Goal: Task Accomplishment & Management: Manage account settings

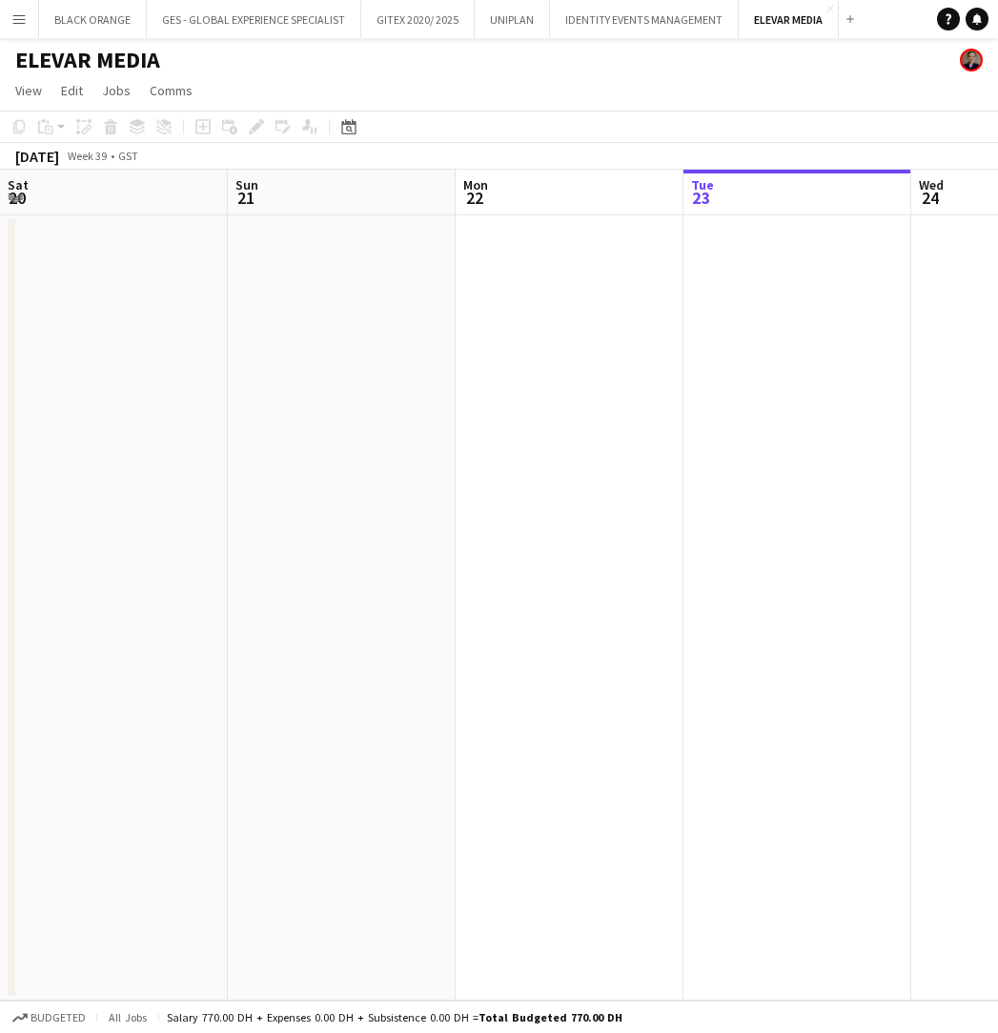
scroll to position [0, 748]
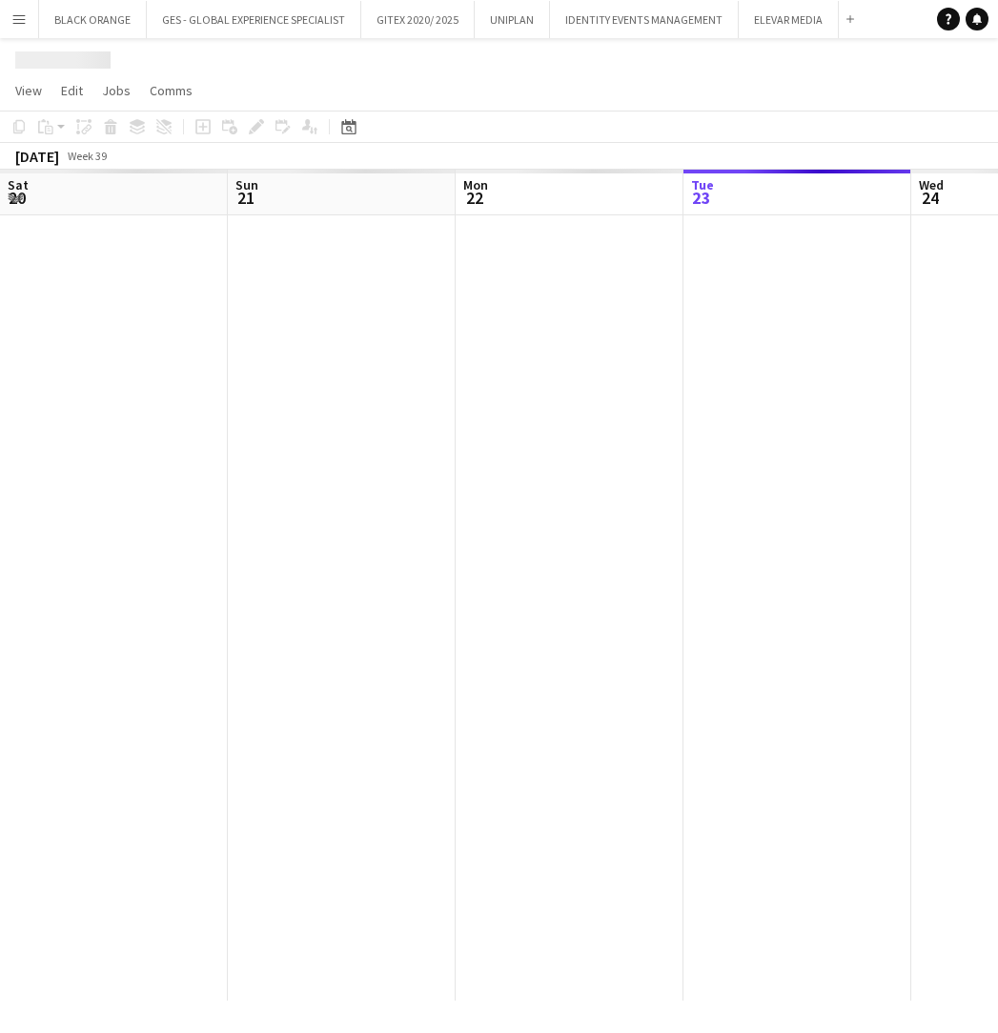
scroll to position [0, 456]
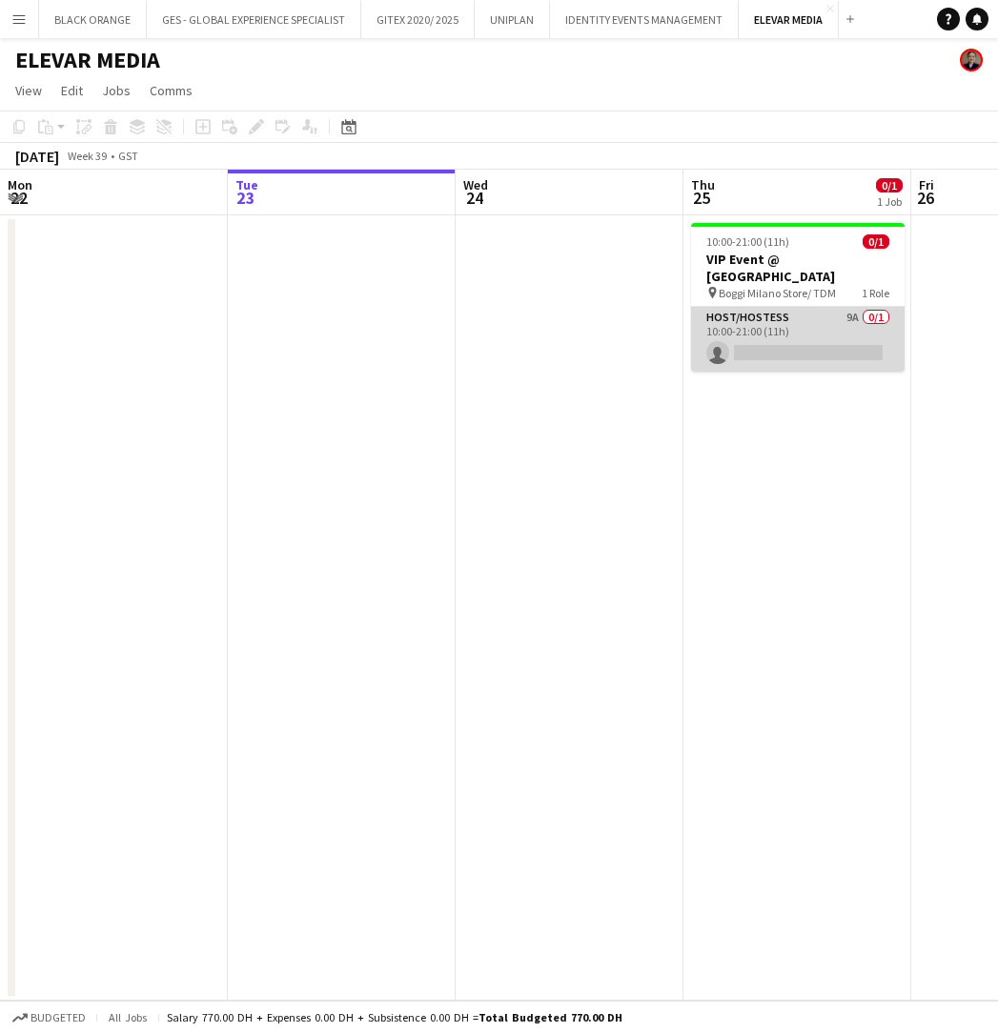
click at [822, 327] on app-card-role "Host/Hostess 9A 0/1 10:00-21:00 (11h) single-neutral-actions" at bounding box center [797, 339] width 213 height 65
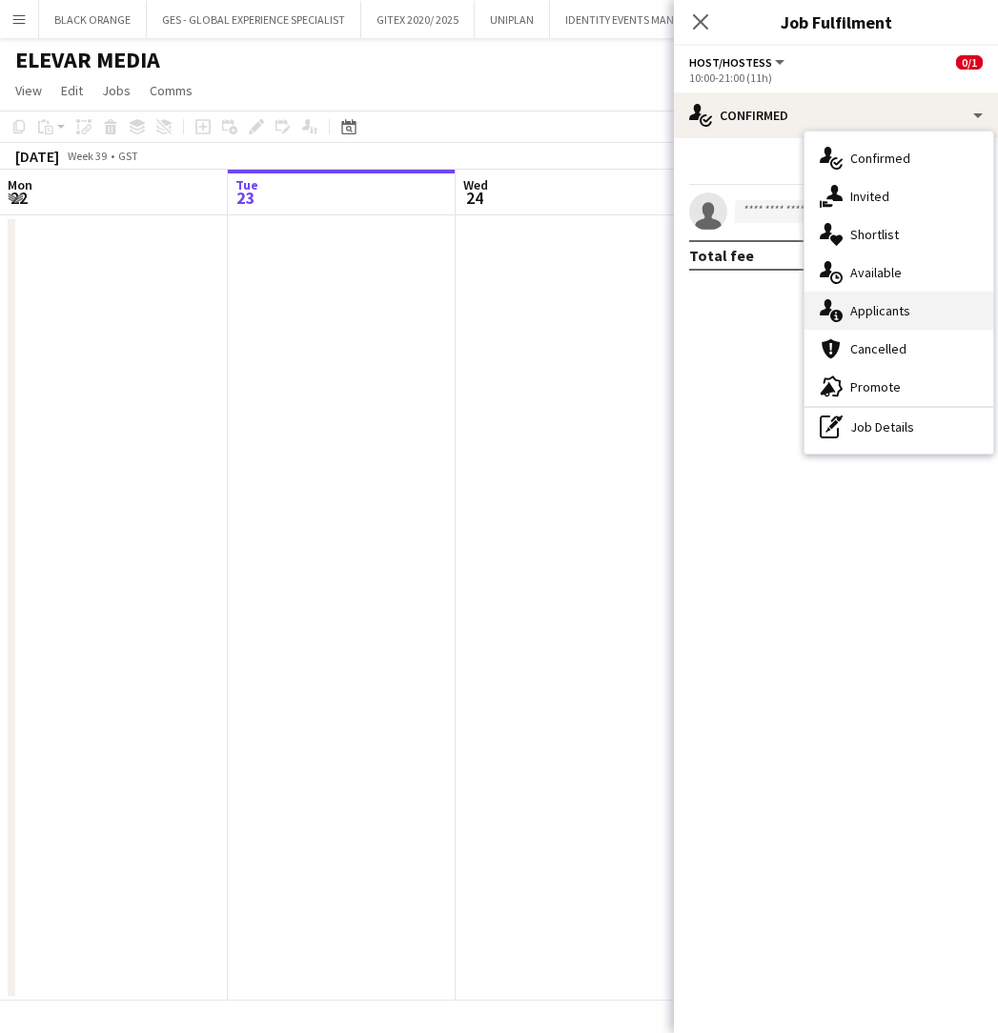
click at [869, 313] on span "Applicants" at bounding box center [880, 310] width 60 height 17
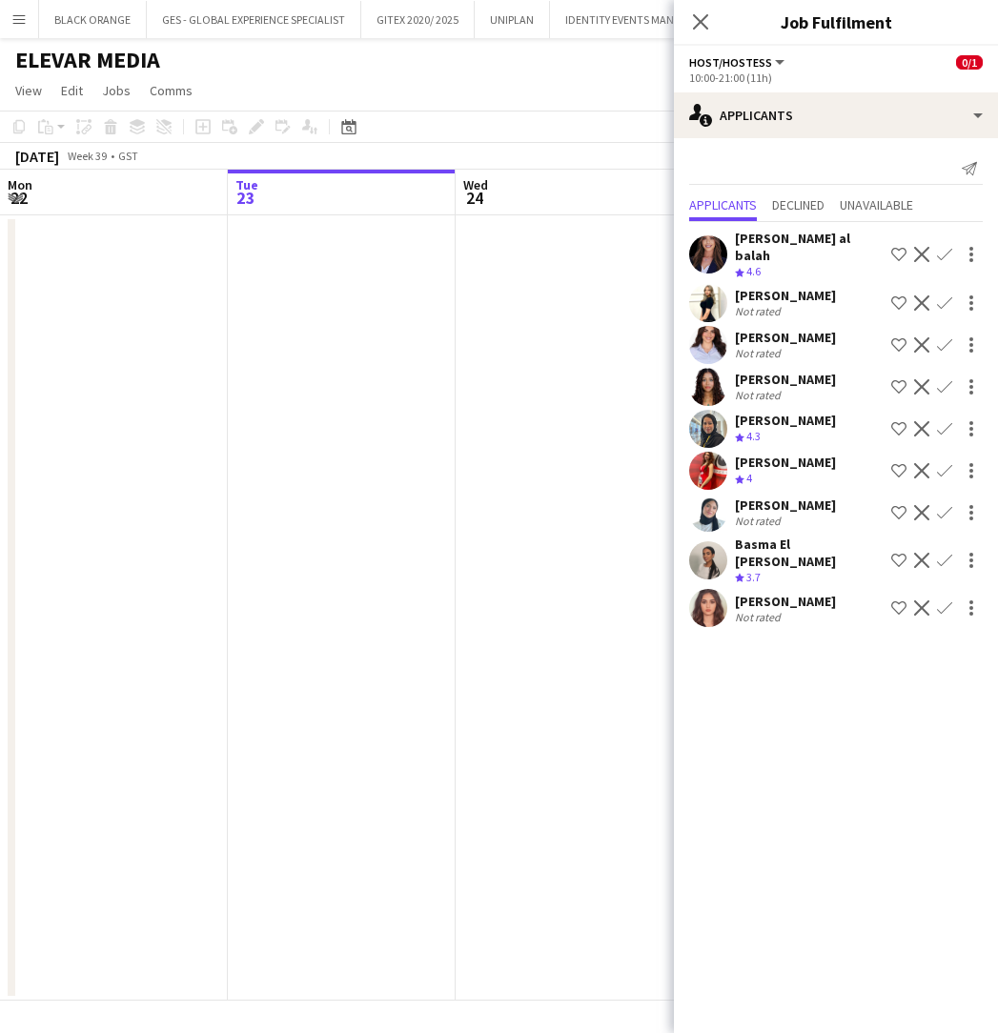
scroll to position [0, 0]
click at [717, 596] on app-user-avatar at bounding box center [708, 608] width 38 height 38
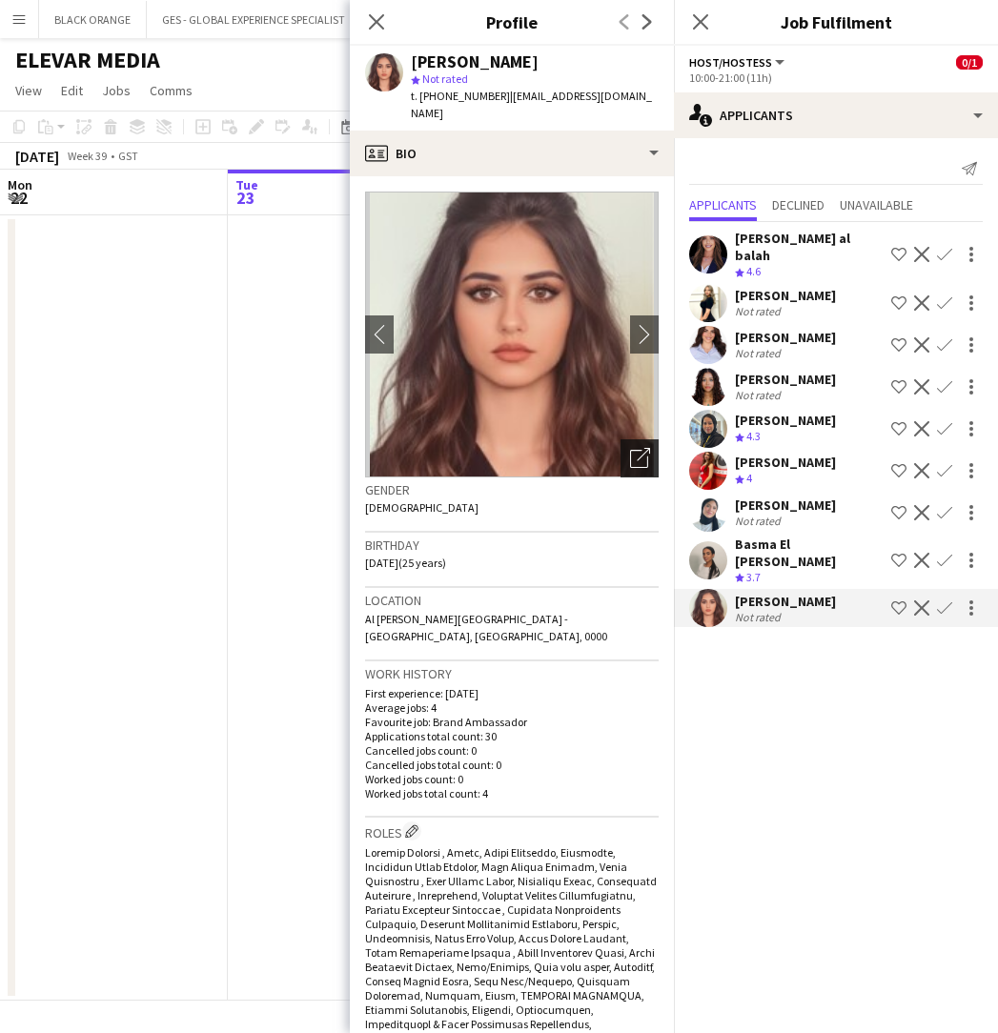
click at [639, 449] on icon "Open photos pop-in" at bounding box center [640, 458] width 20 height 20
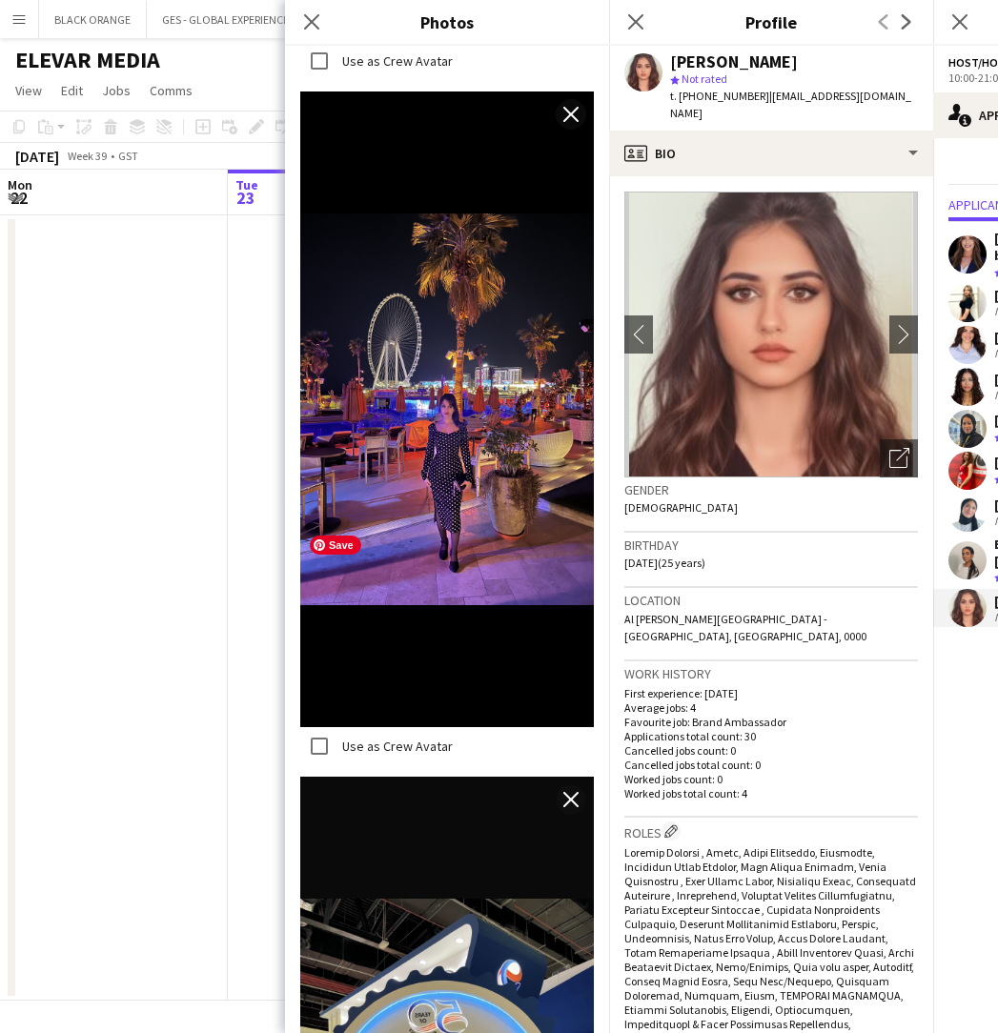
scroll to position [3461, 0]
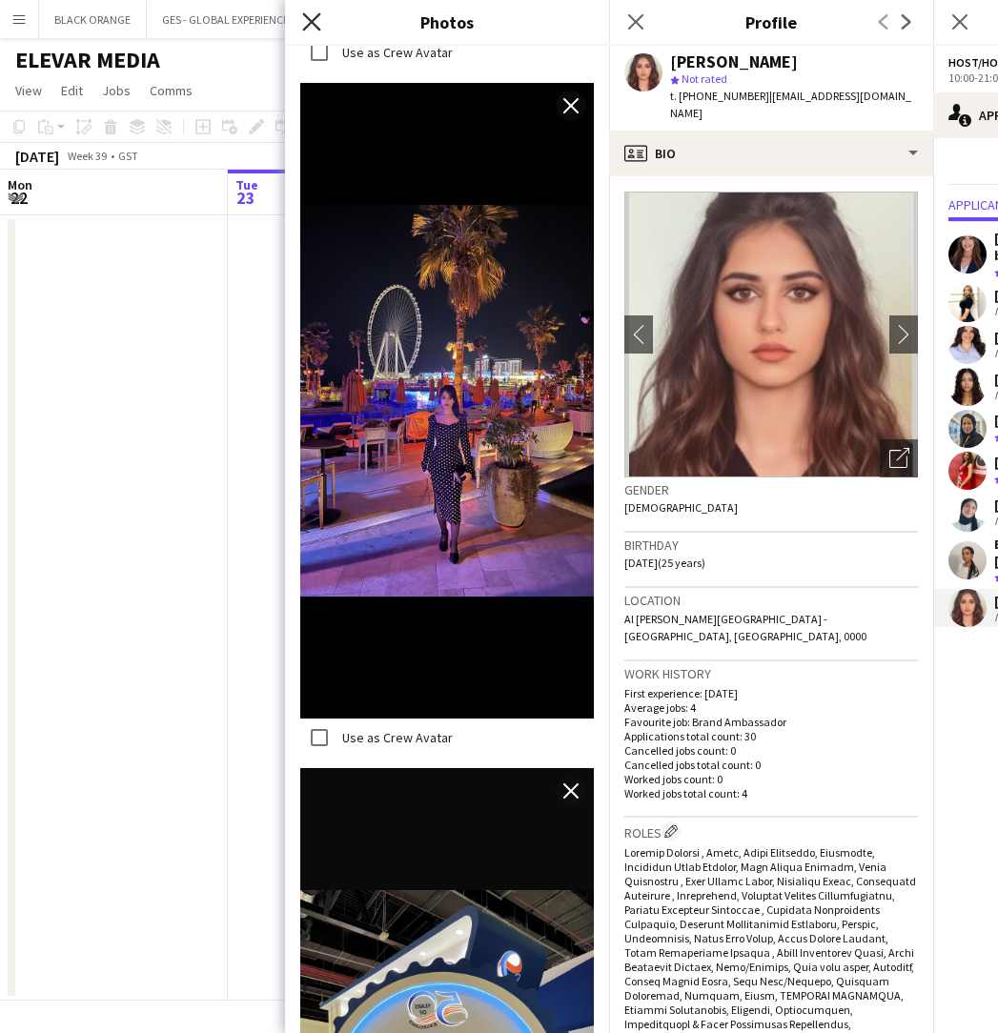
click at [310, 20] on icon at bounding box center [311, 21] width 18 height 18
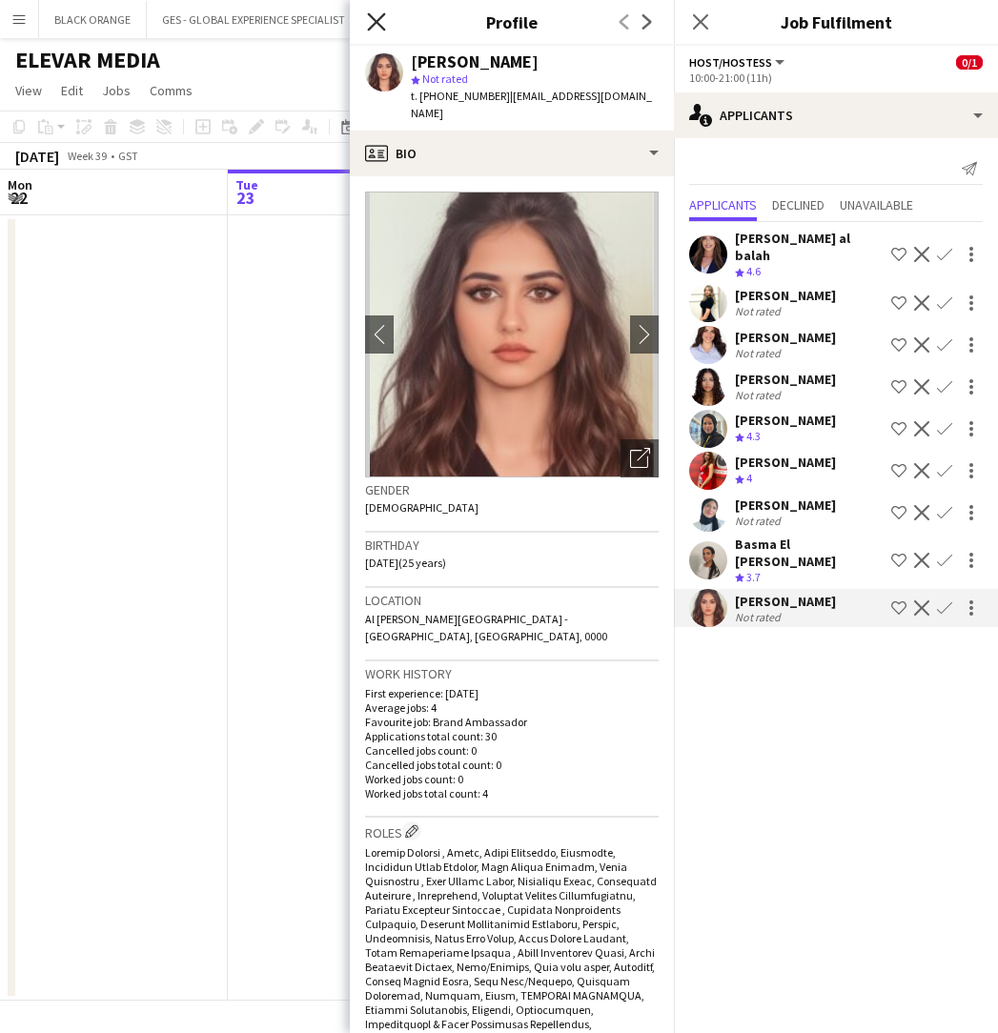
click at [370, 25] on icon "Close pop-in" at bounding box center [376, 21] width 18 height 18
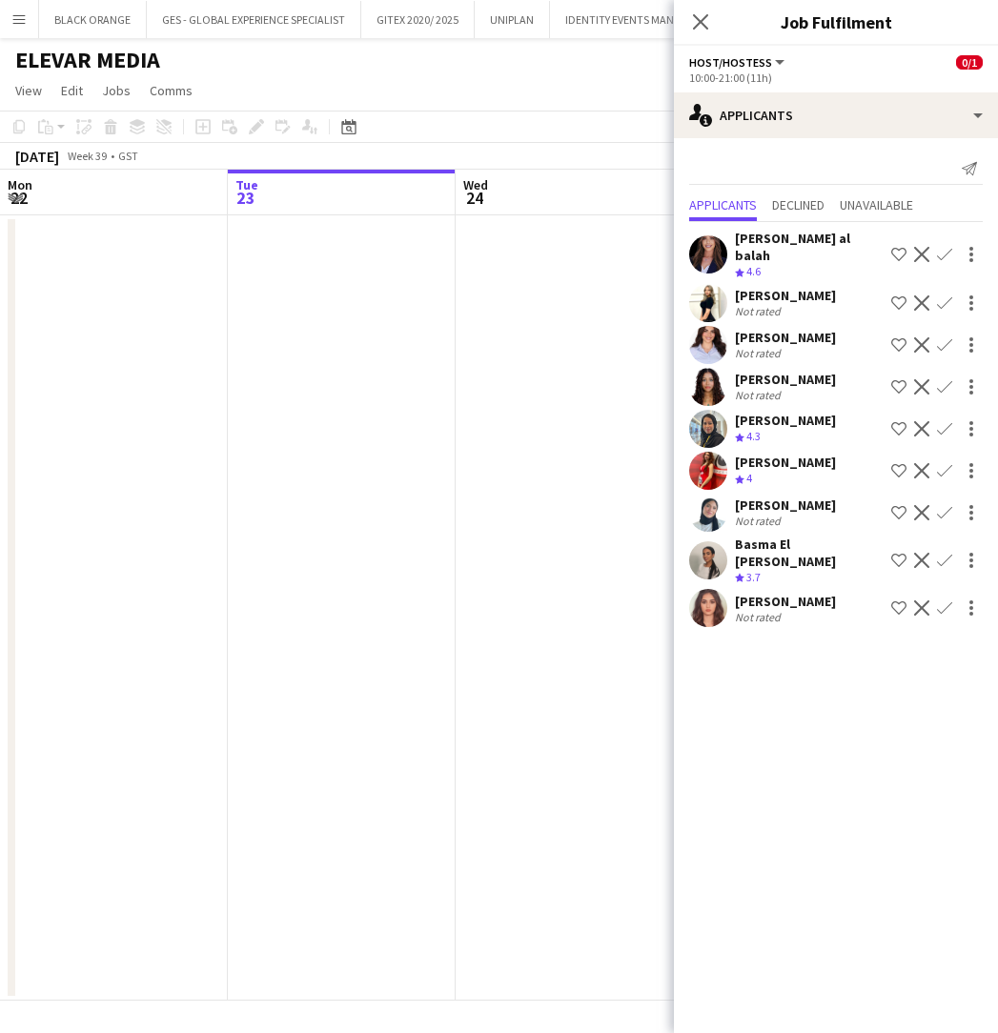
click at [523, 607] on app-date-cell at bounding box center [570, 607] width 228 height 785
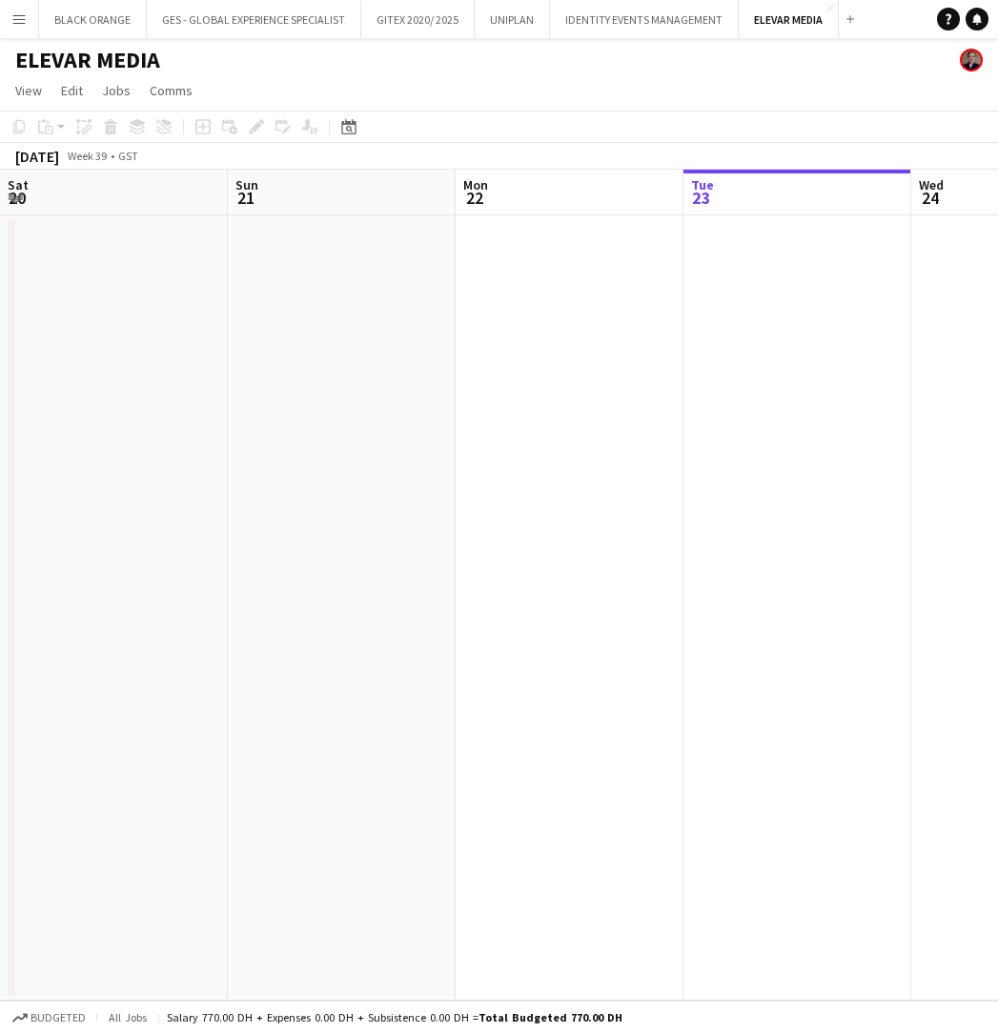
scroll to position [0, 456]
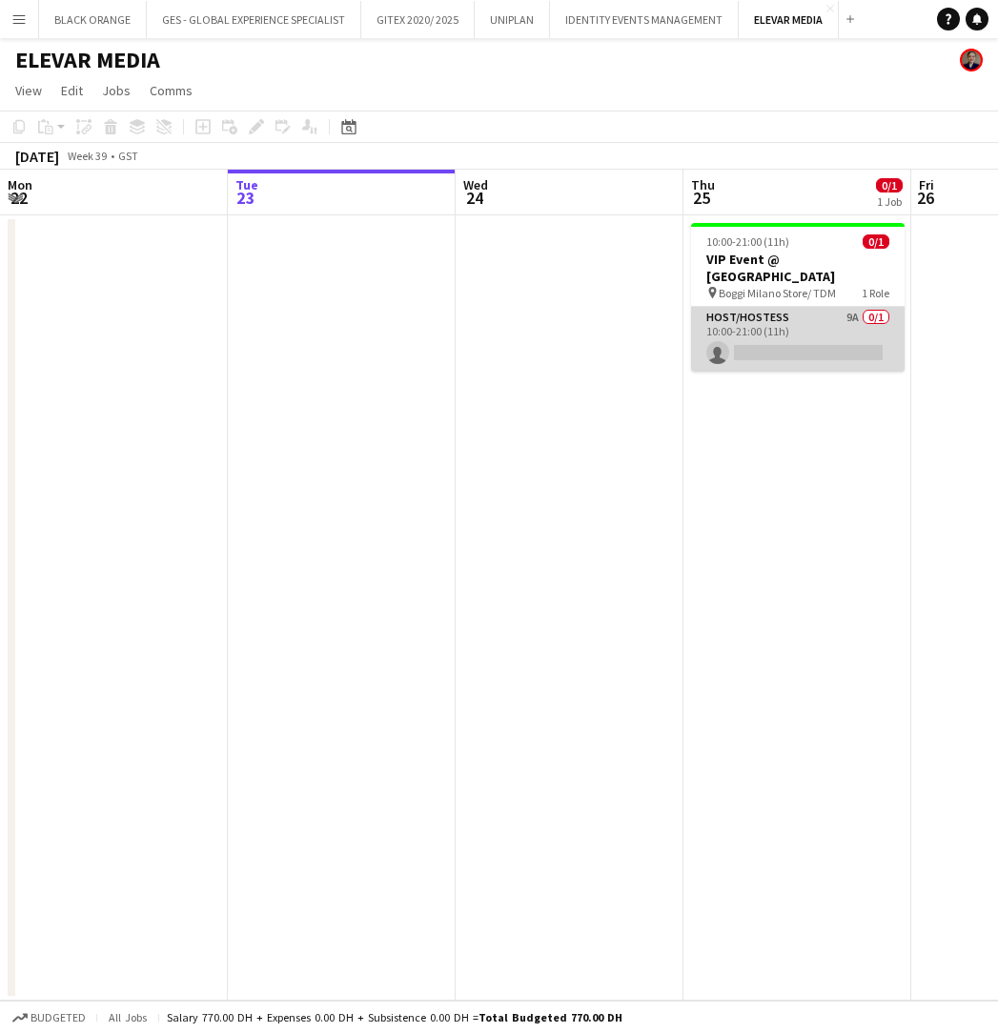
click at [826, 335] on app-card-role "Host/Hostess 9A 0/1 10:00-21:00 (11h) single-neutral-actions" at bounding box center [797, 339] width 213 height 65
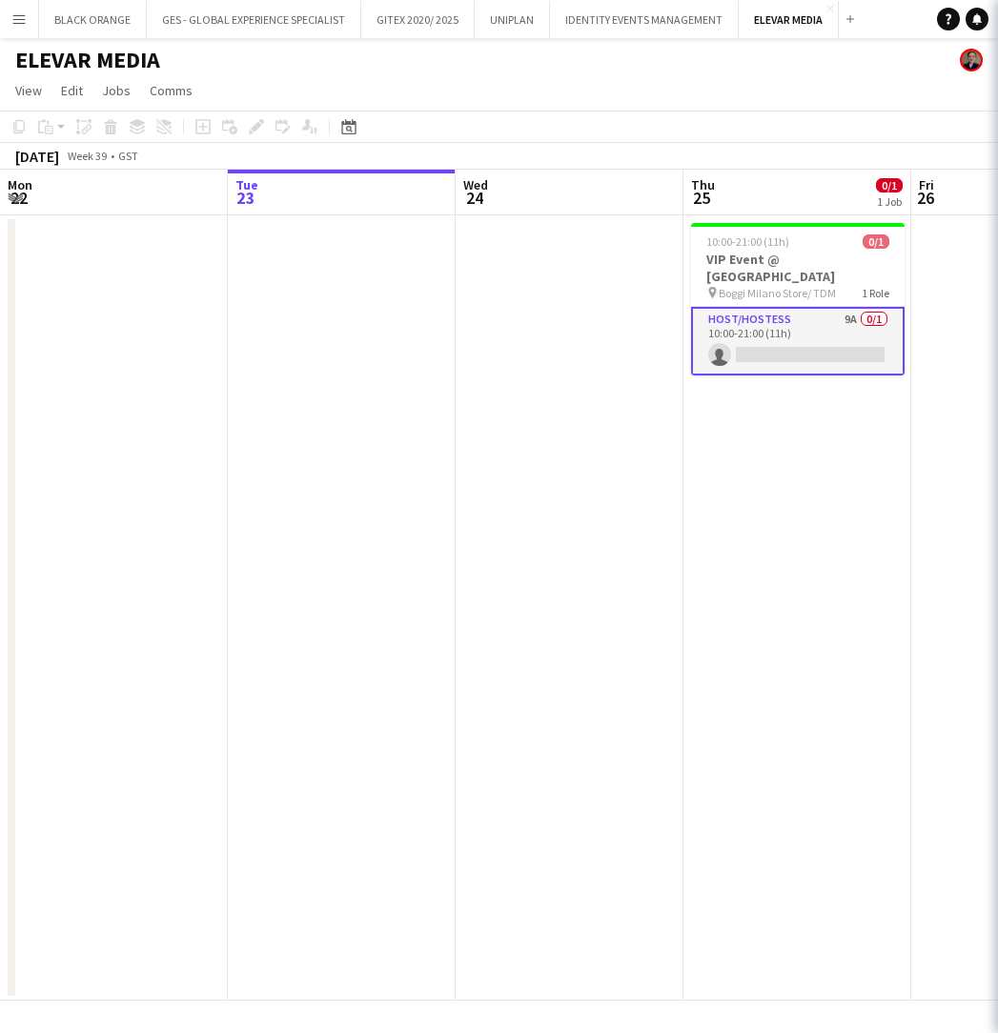
scroll to position [0, 0]
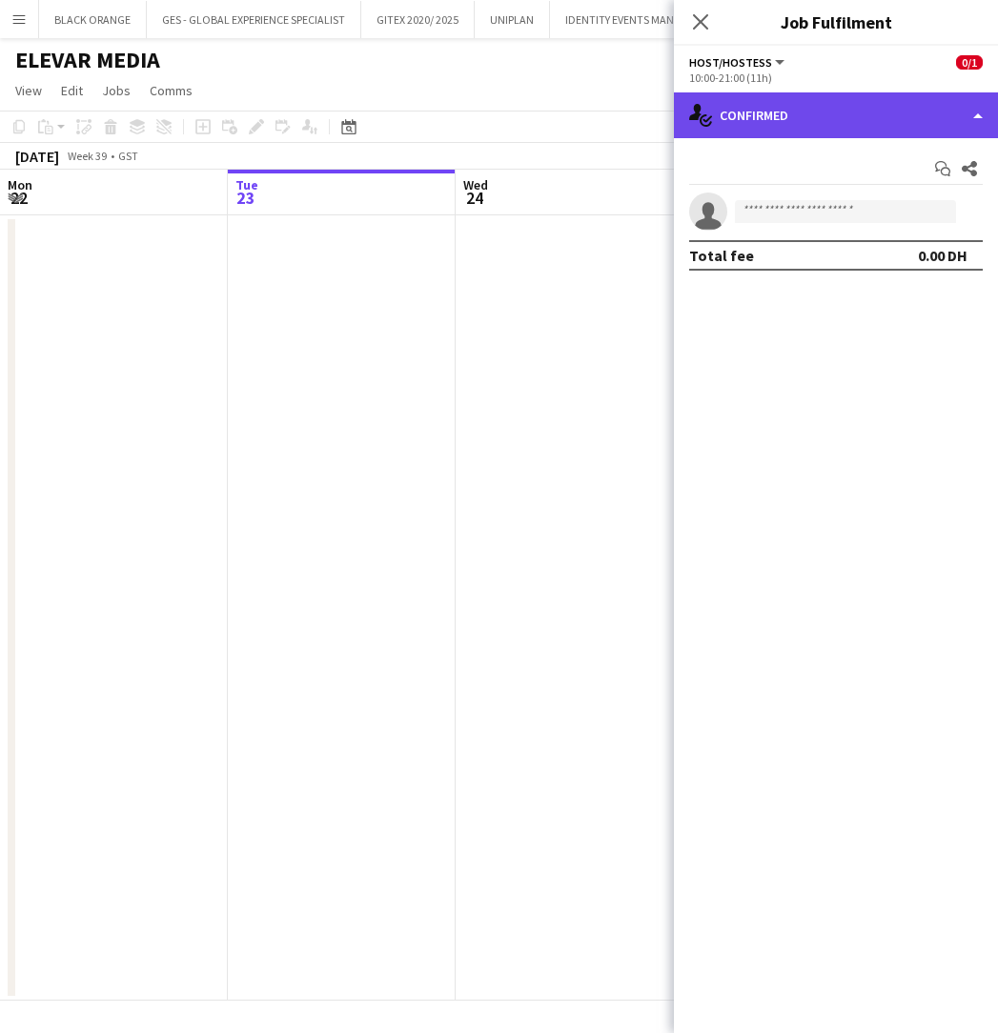
click at [852, 105] on div "single-neutral-actions-check-2 Confirmed" at bounding box center [836, 115] width 324 height 46
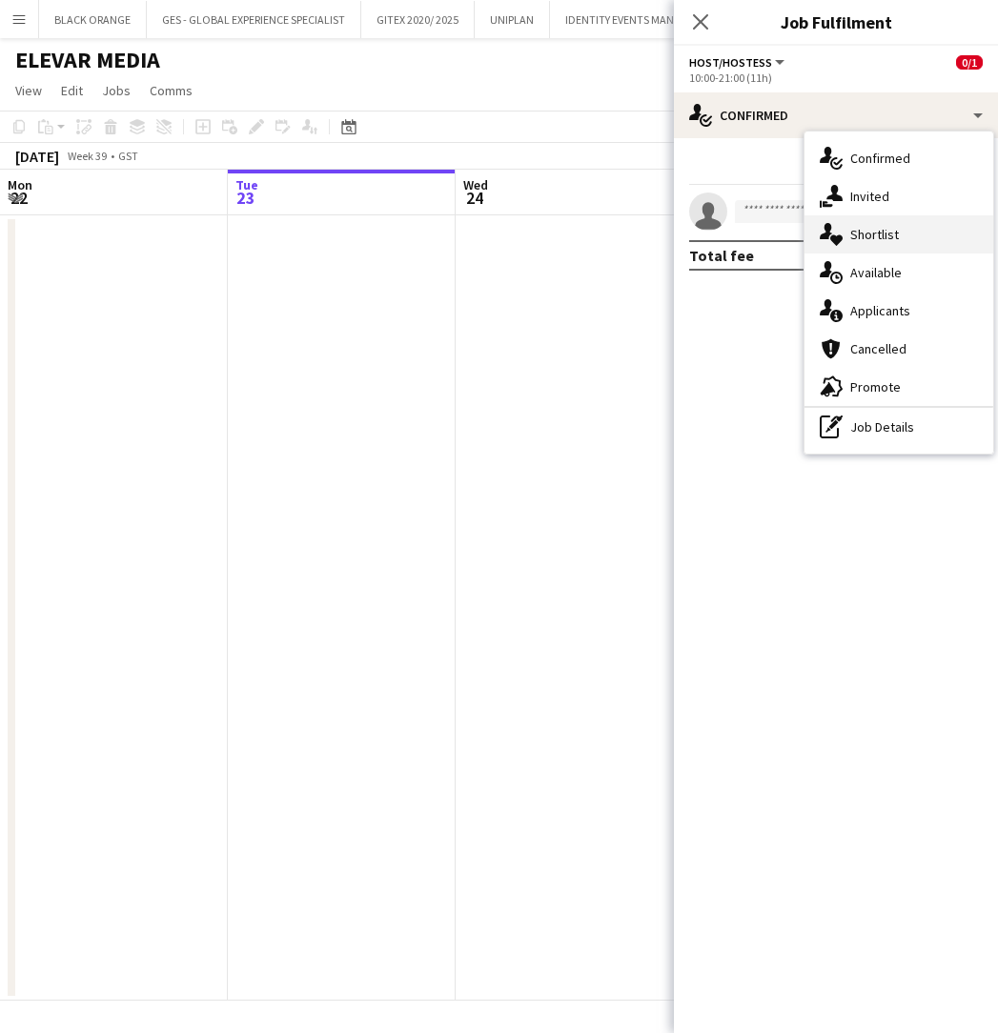
click at [868, 238] on span "Shortlist" at bounding box center [874, 234] width 49 height 17
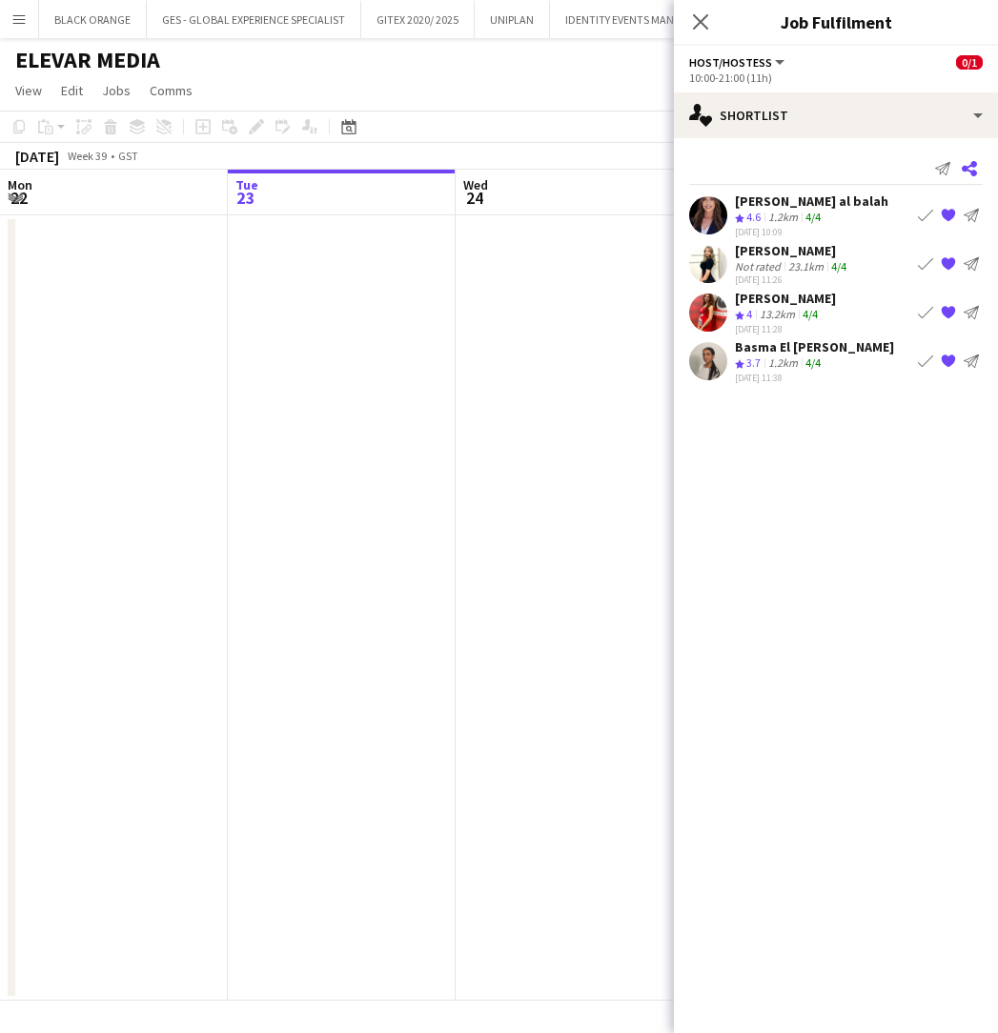
click at [970, 179] on app-icon "Share" at bounding box center [969, 168] width 27 height 27
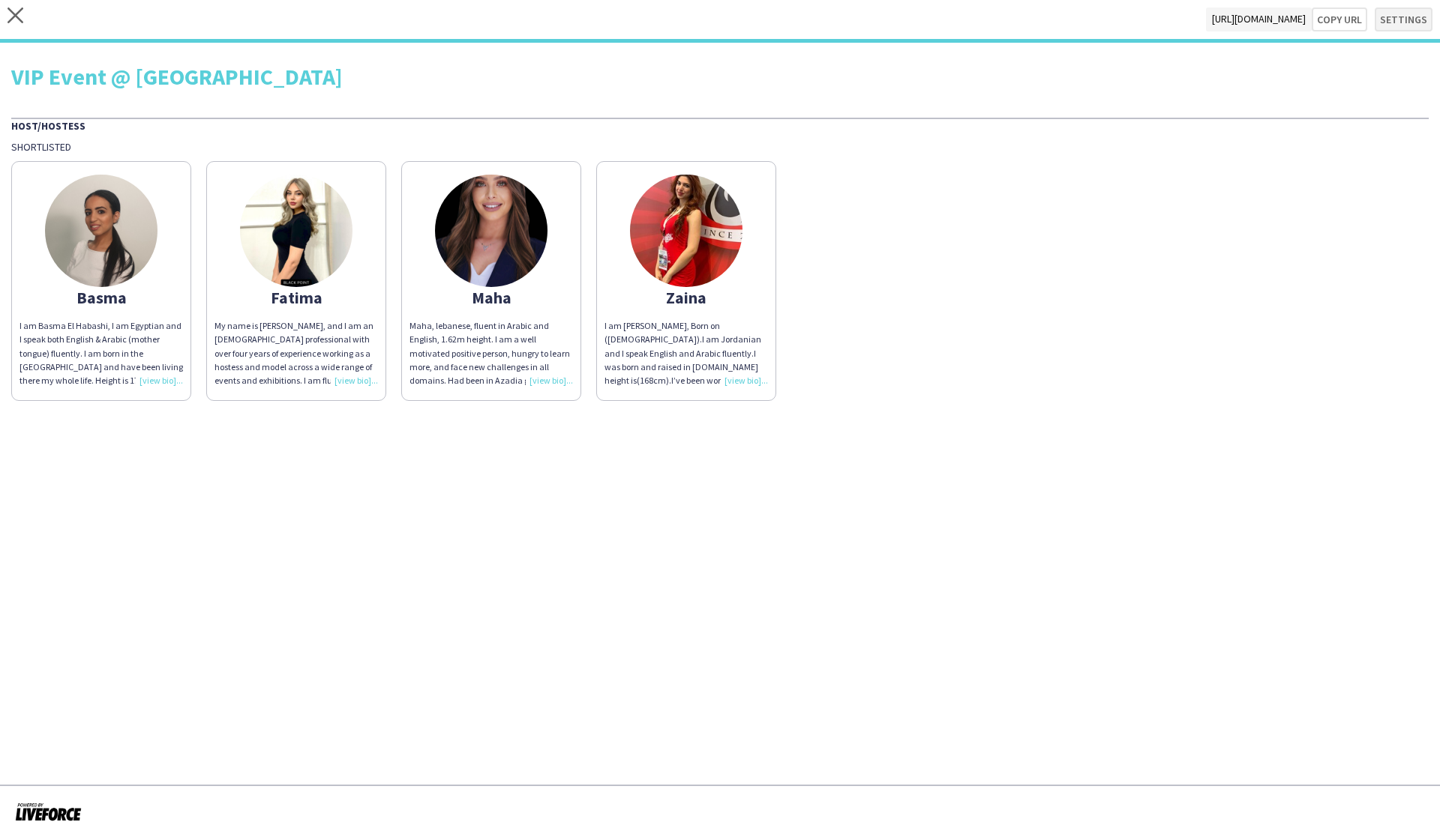
click at [785, 16] on button "Settings" at bounding box center [1403, 20] width 57 height 24
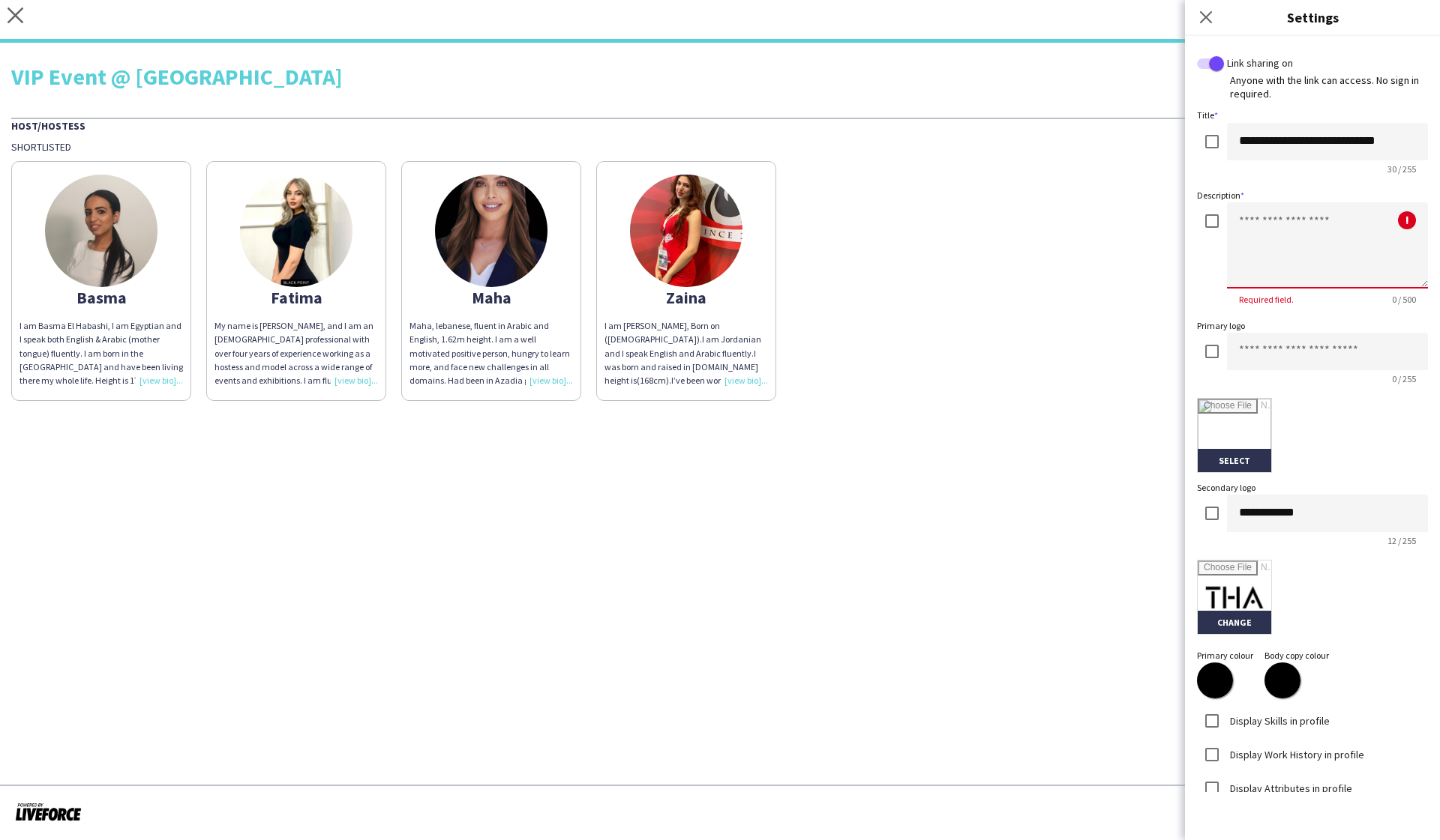
click at [785, 227] on textarea at bounding box center [1327, 245] width 201 height 87
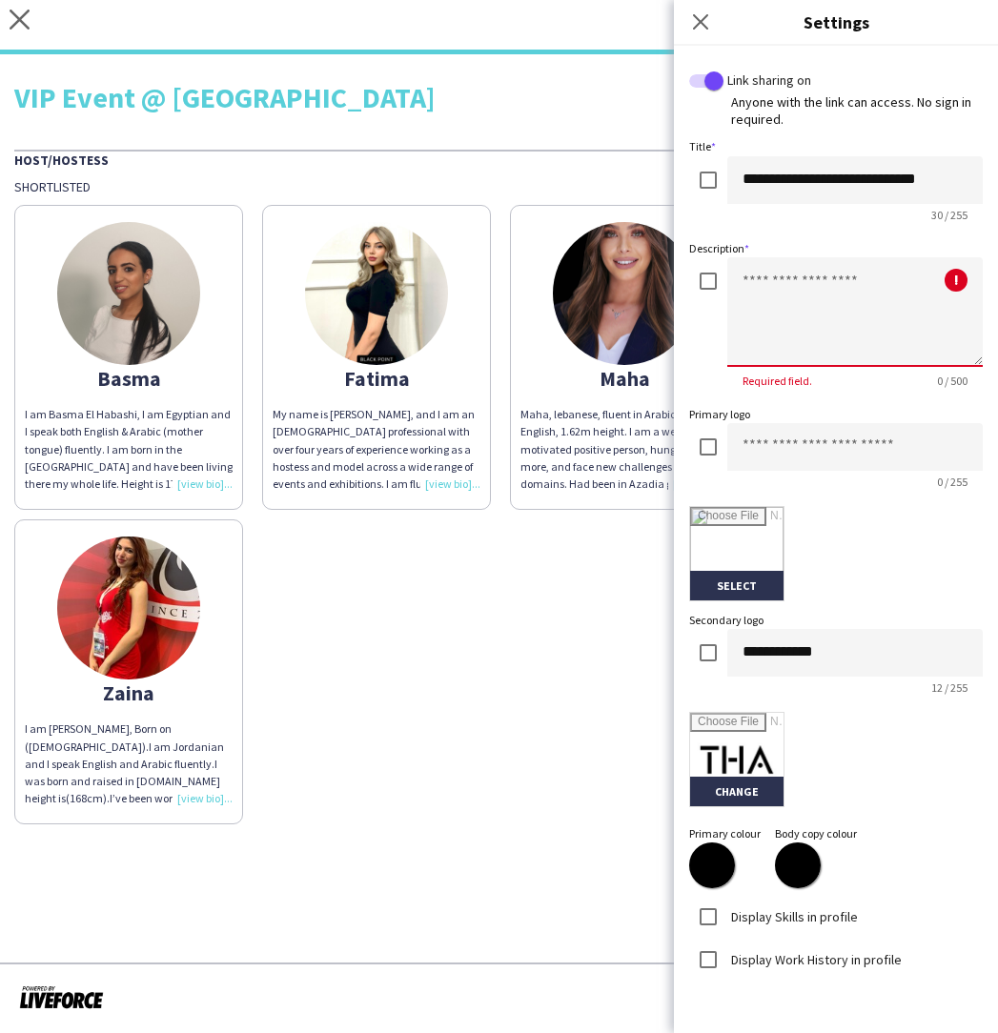
click at [866, 294] on textarea at bounding box center [854, 312] width 255 height 110
type textarea "**********"
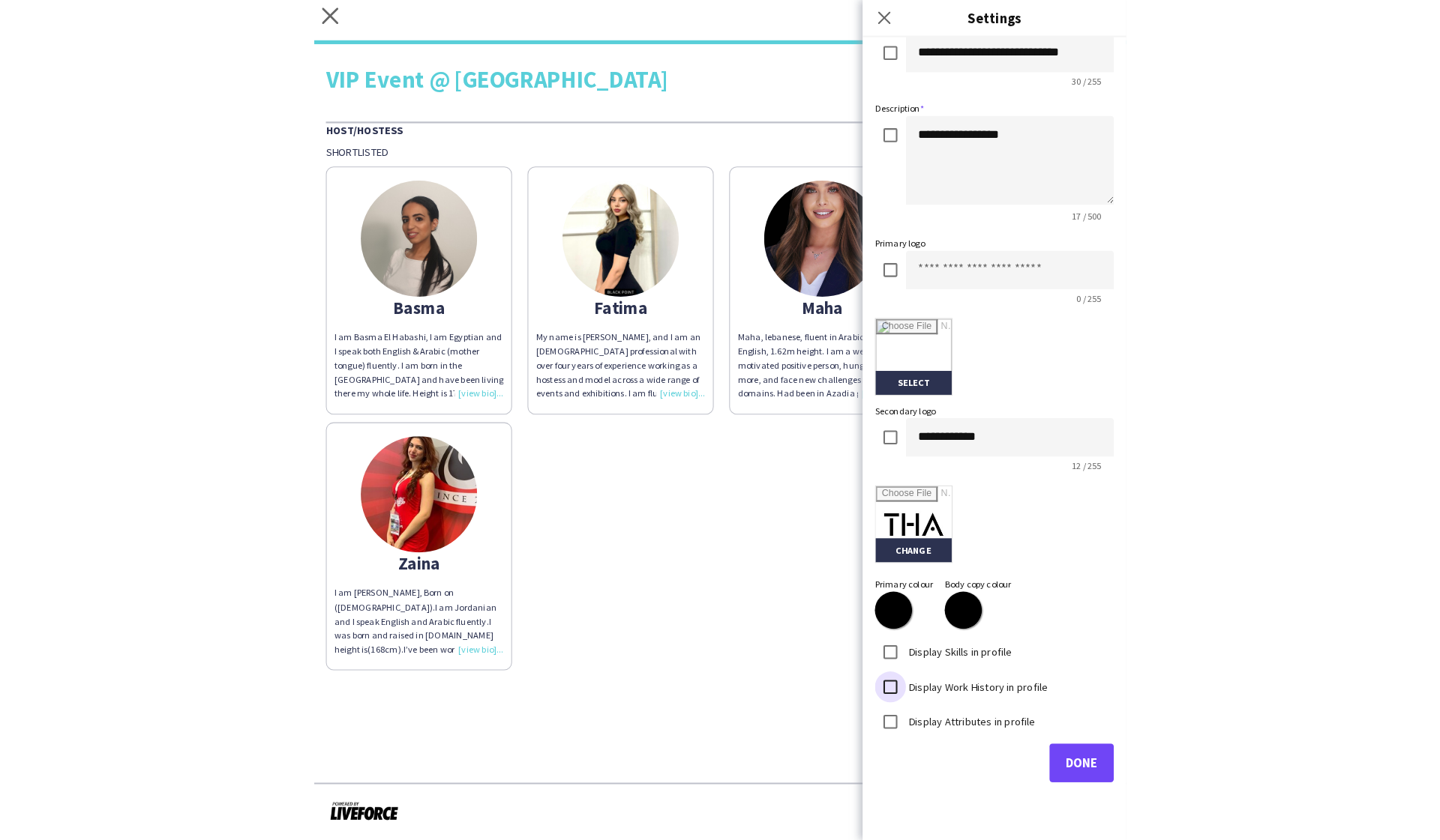
scroll to position [90, 0]
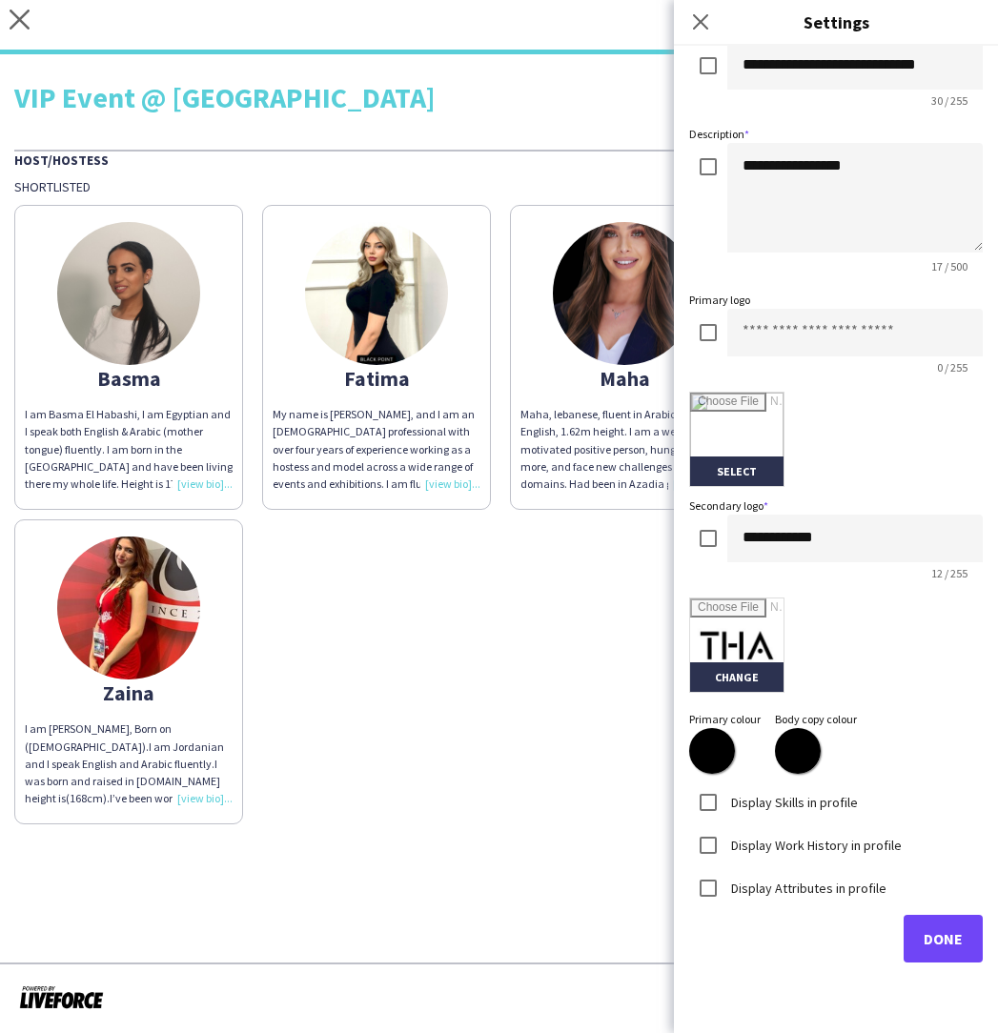
click at [955, 940] on span "Done" at bounding box center [942, 938] width 39 height 19
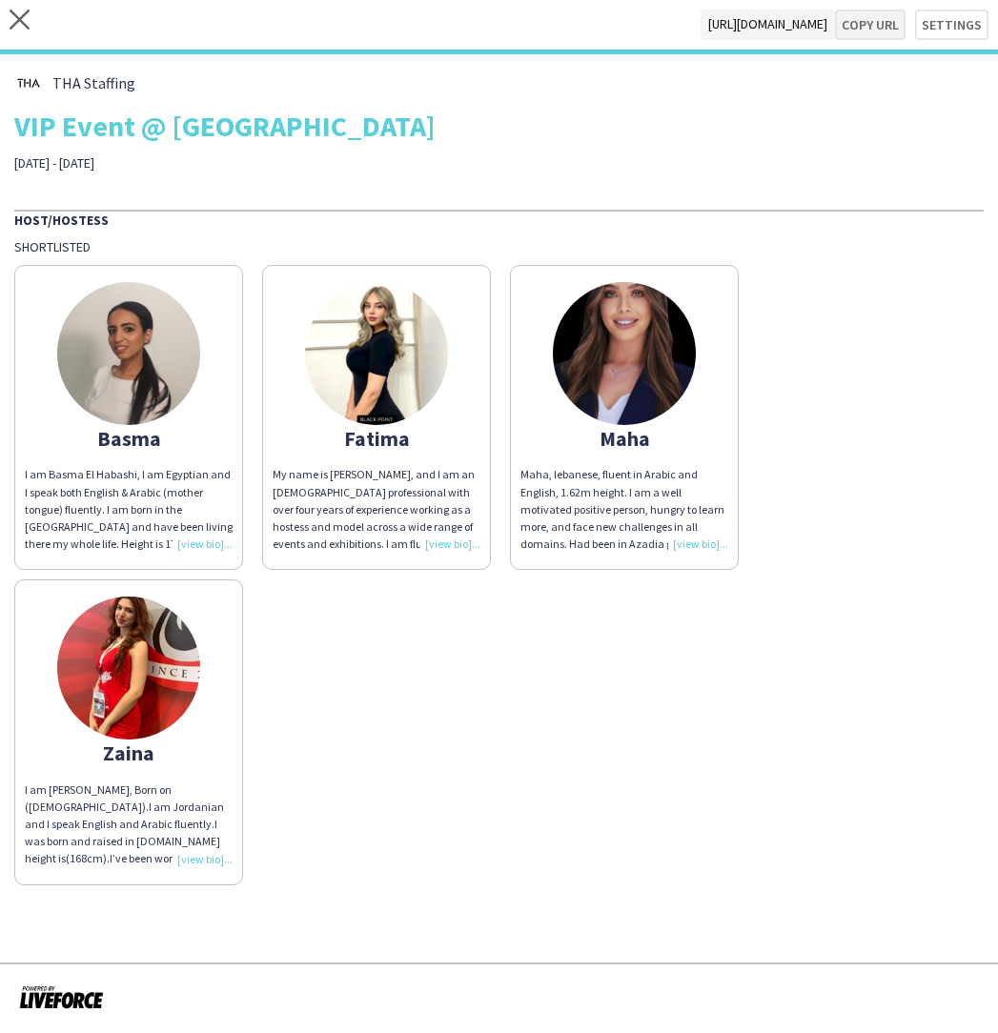
click at [866, 34] on button "Copy url" at bounding box center [870, 25] width 71 height 30
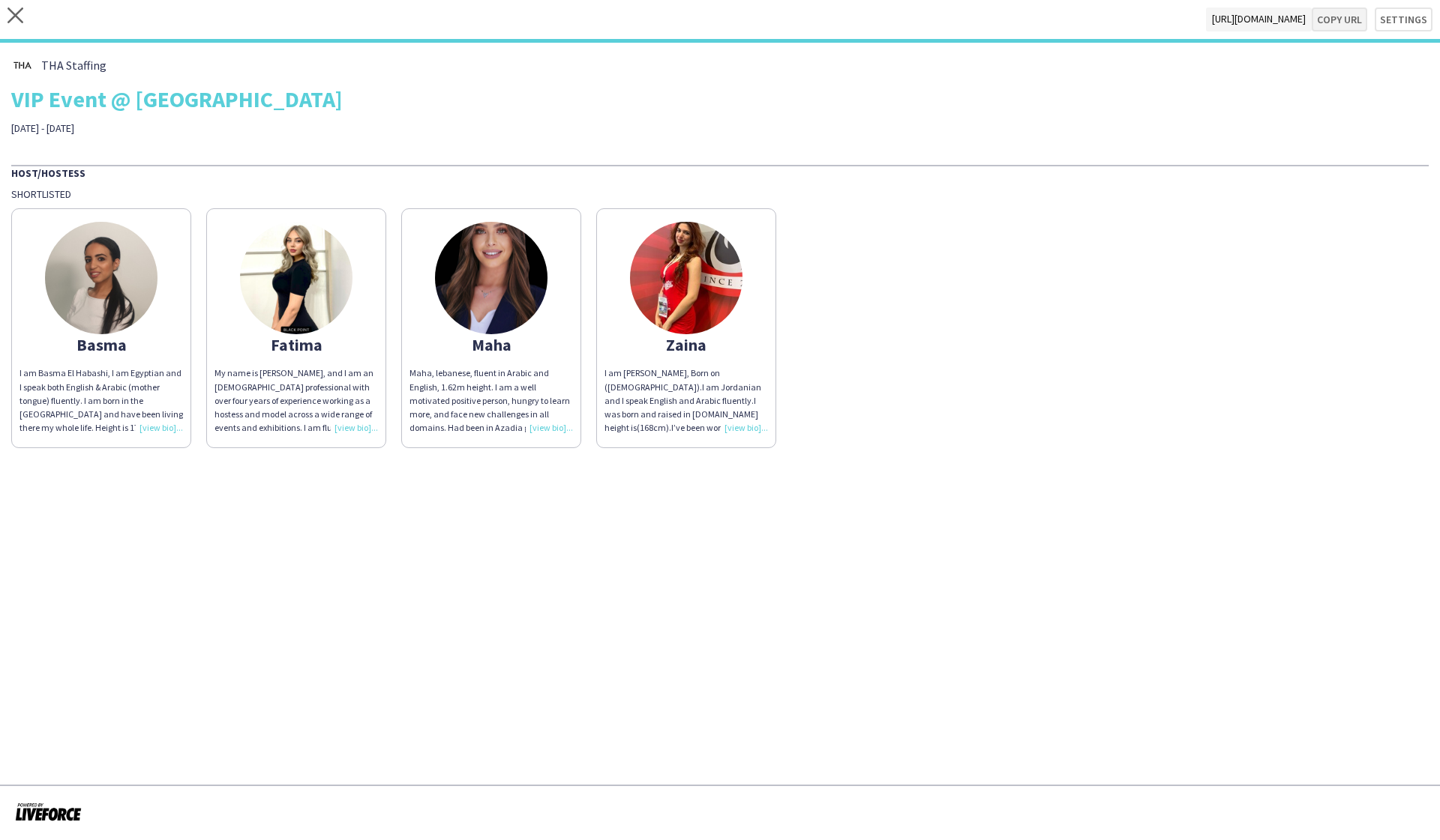
click at [785, 21] on button "Copy url" at bounding box center [1339, 20] width 56 height 24
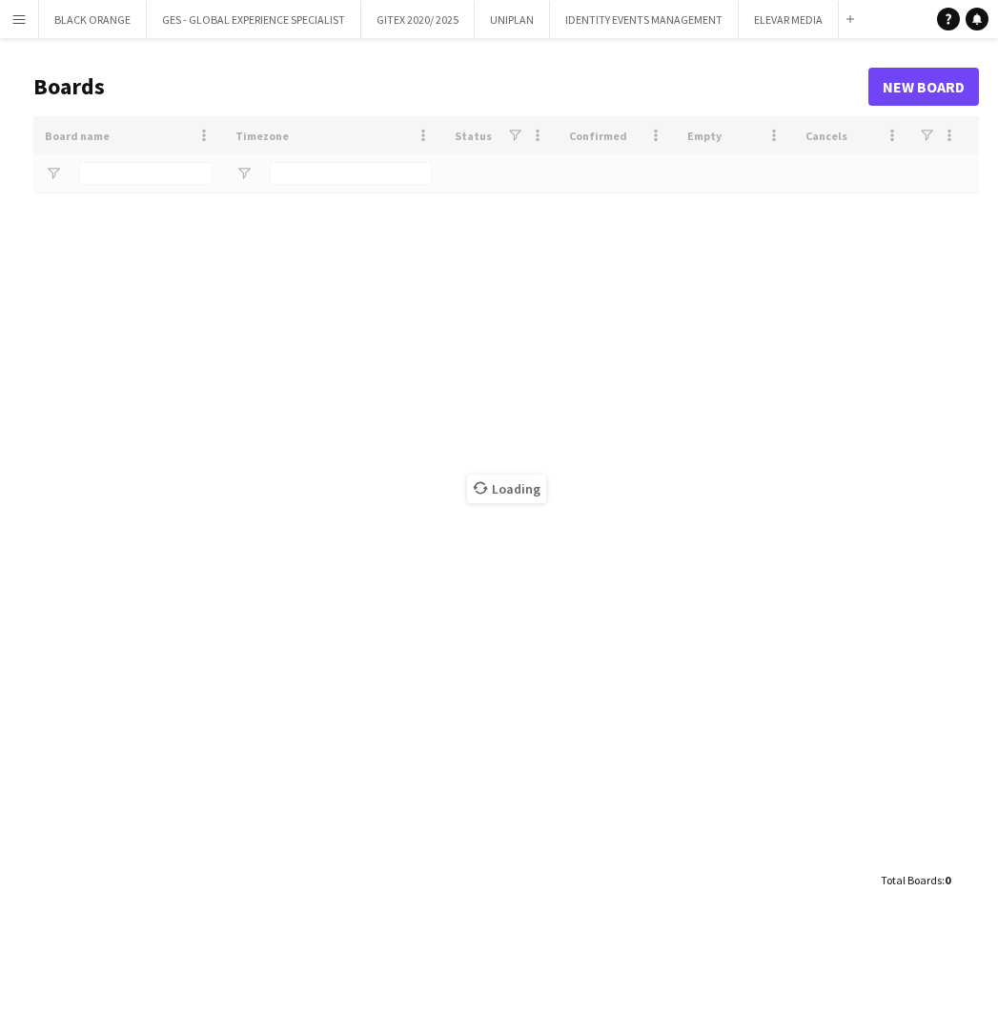
type input "******"
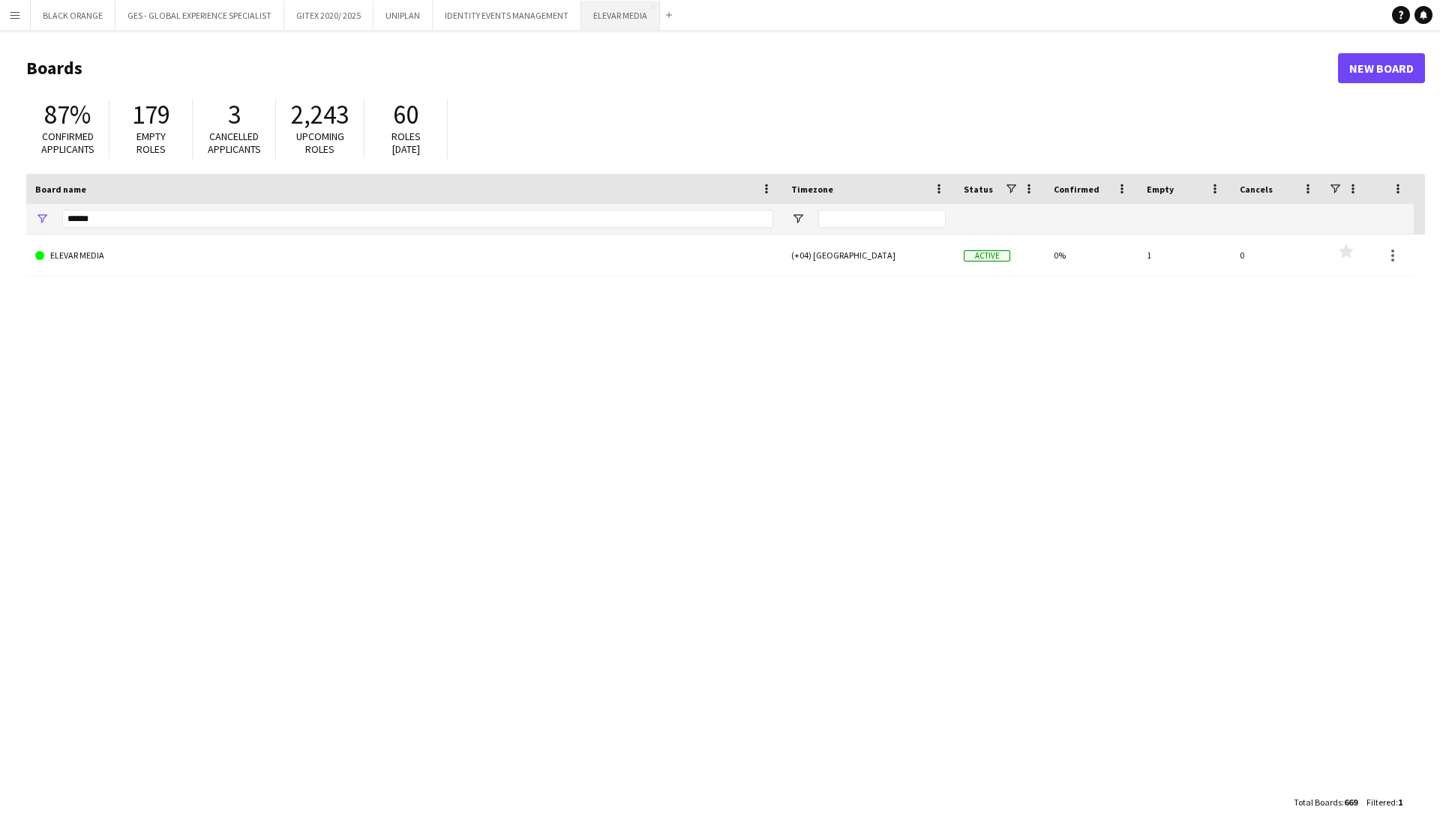
click at [620, 17] on button "ELEVAR MEDIA Close" at bounding box center [621, 15] width 79 height 29
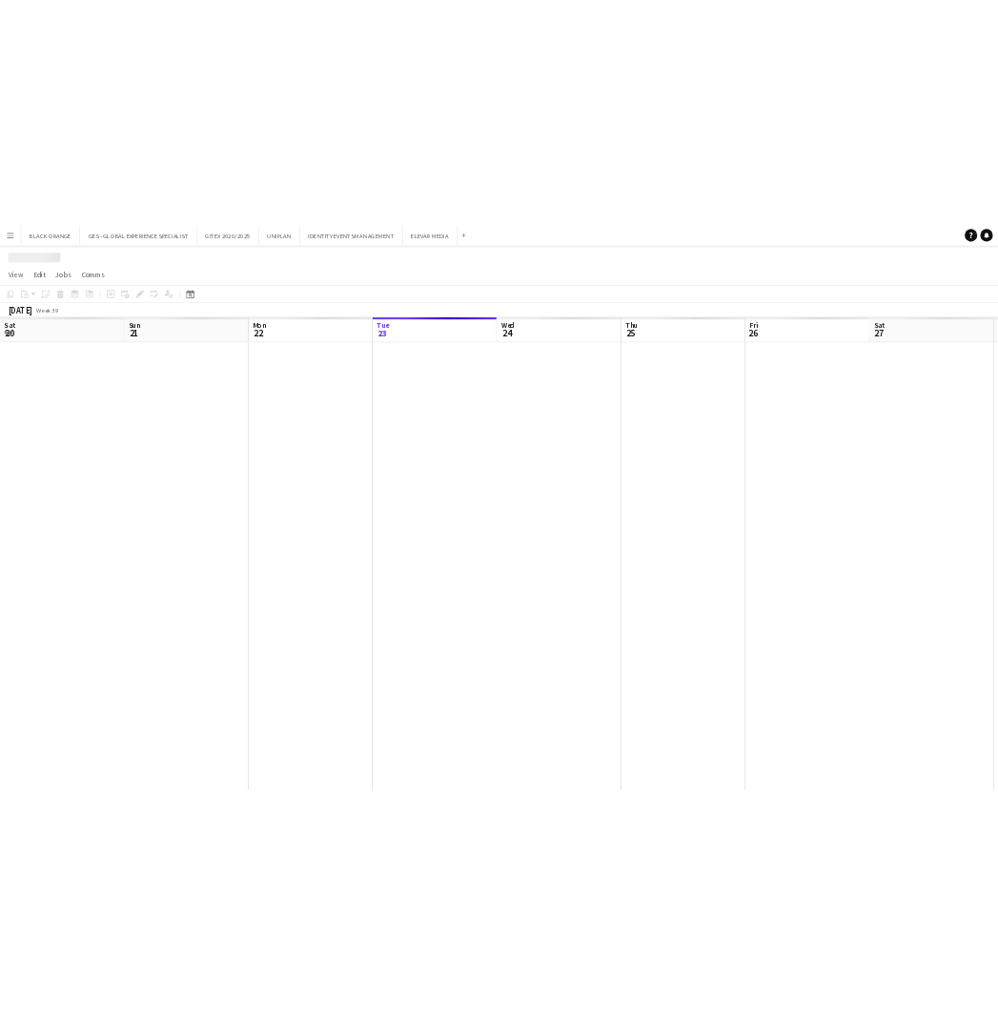
scroll to position [0, 456]
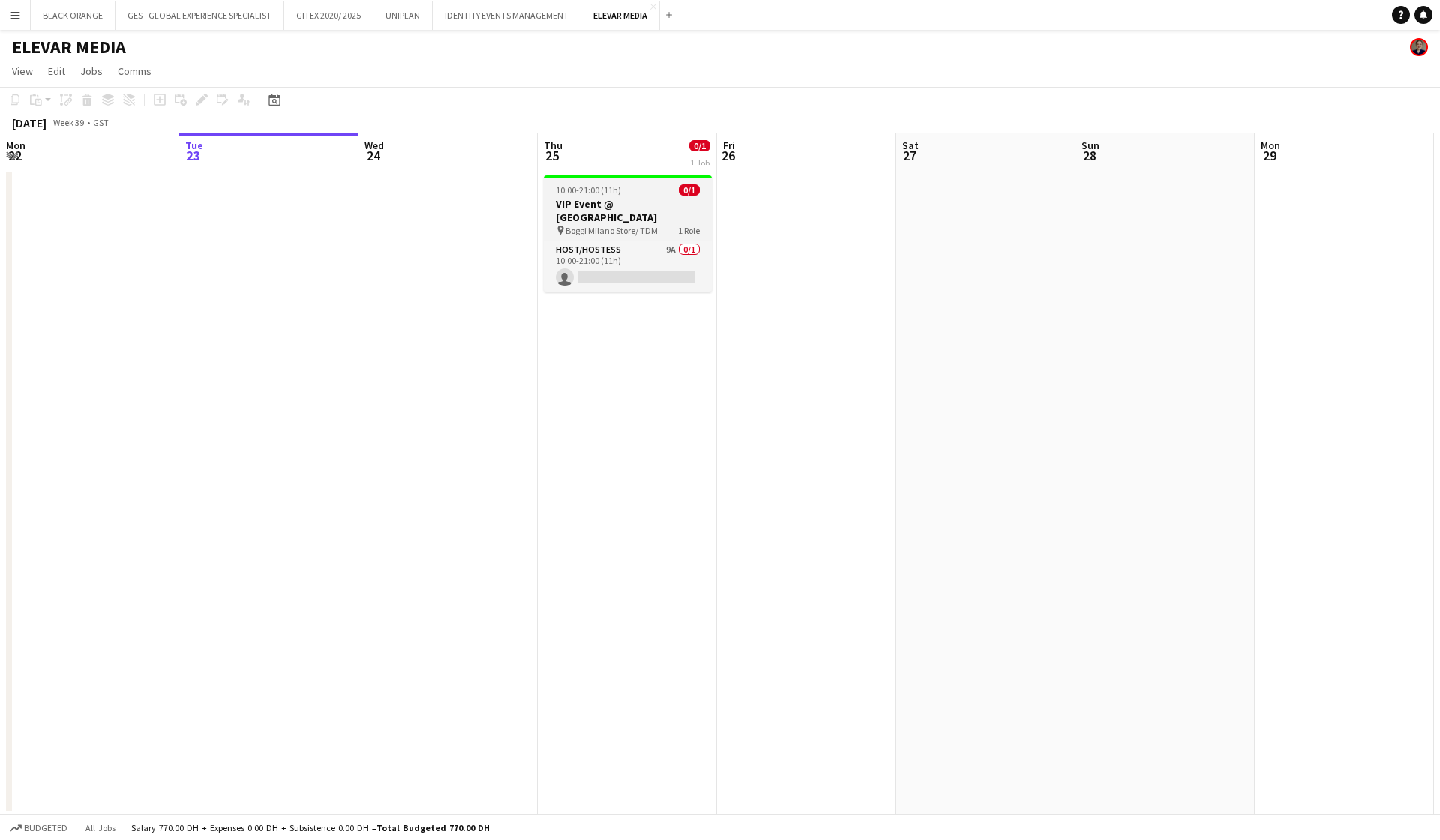
click at [608, 218] on h3 "VIP Event @ [GEOGRAPHIC_DATA]" at bounding box center [627, 211] width 168 height 27
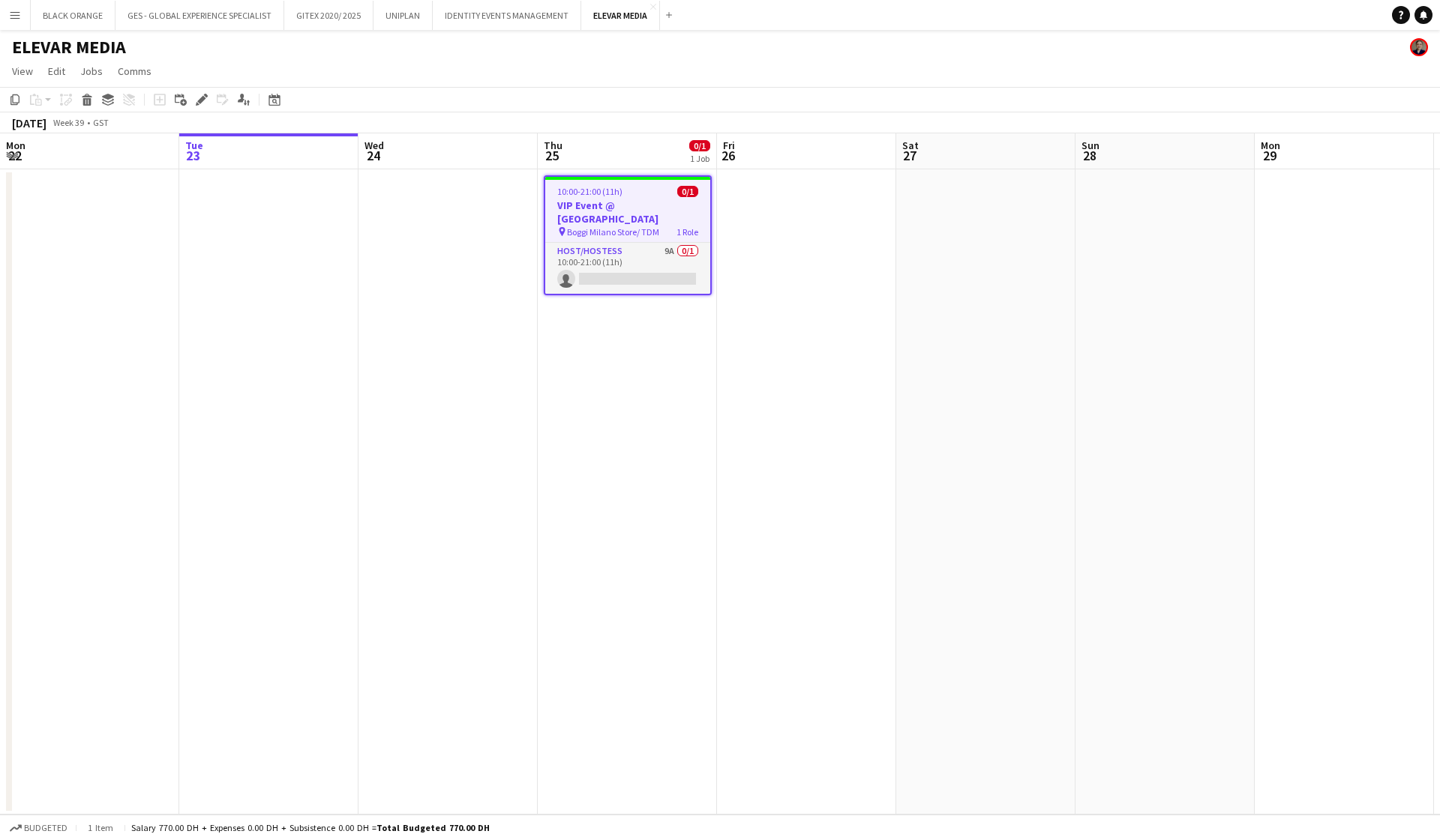
click at [191, 103] on div "Add job Add linked Job Edit Edit linked Job Applicants" at bounding box center [195, 99] width 115 height 18
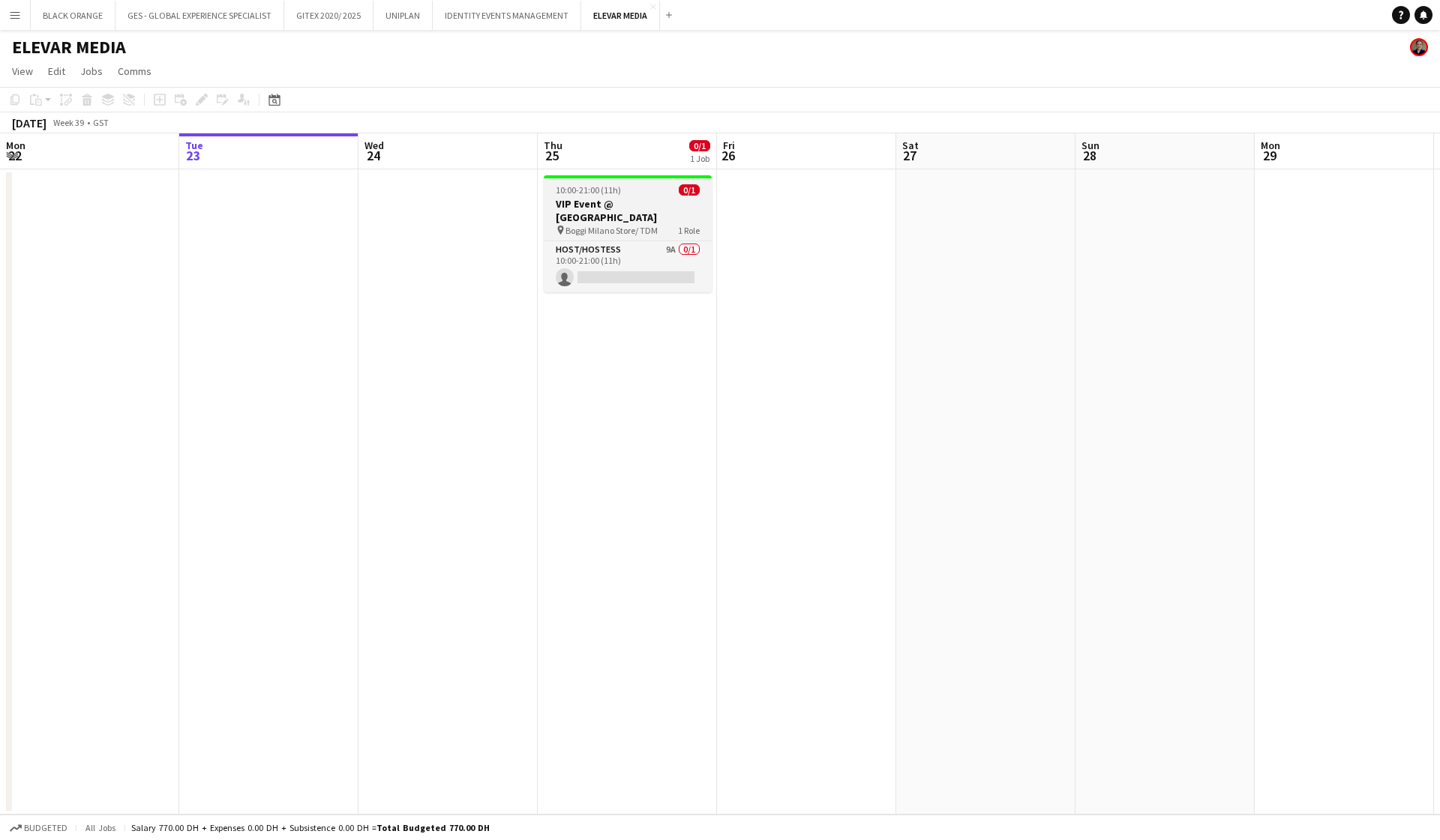
click at [628, 195] on div "10:00-21:00 (11h) 0/1" at bounding box center [627, 190] width 168 height 11
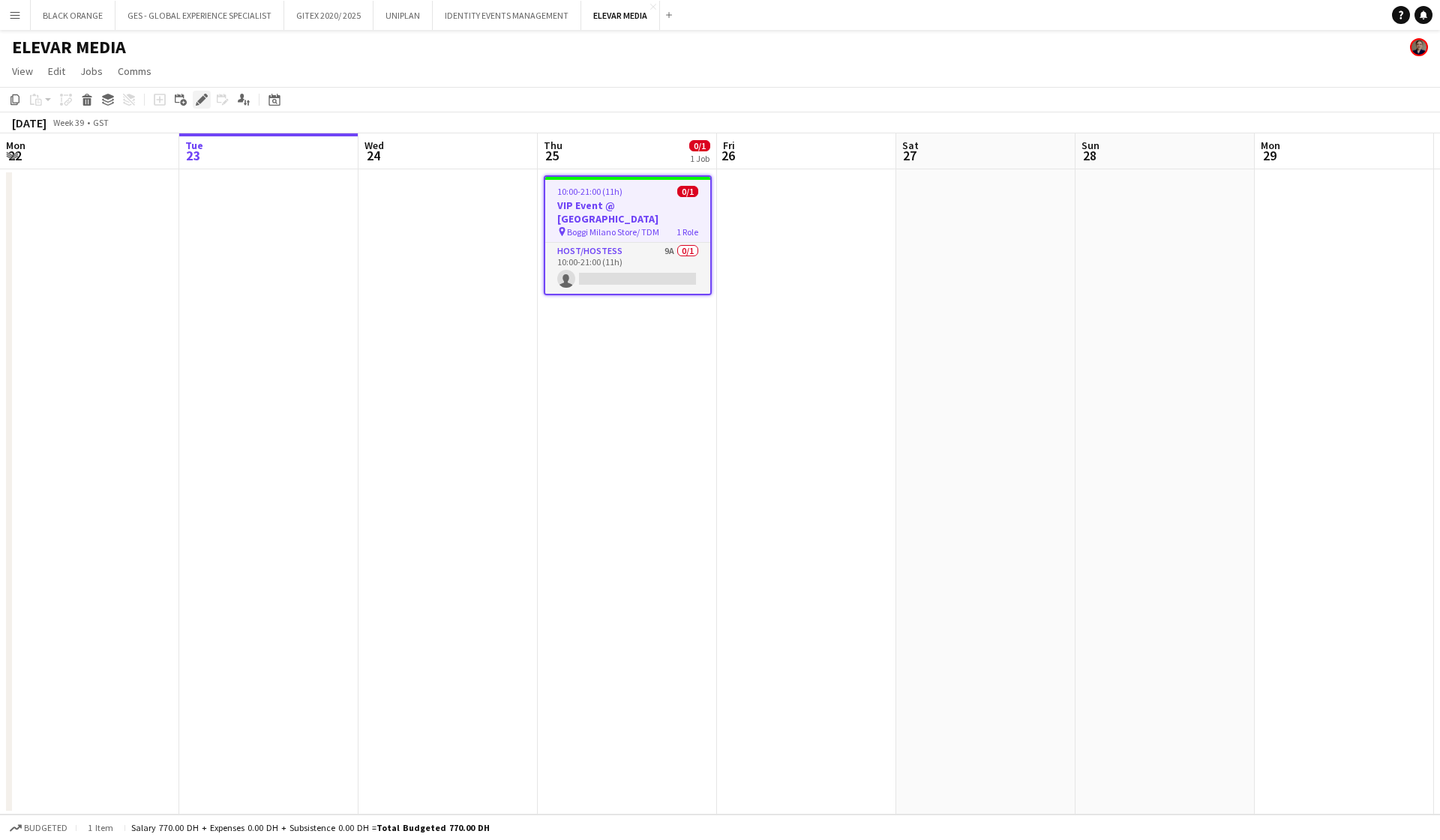
click at [202, 98] on icon at bounding box center [201, 100] width 8 height 8
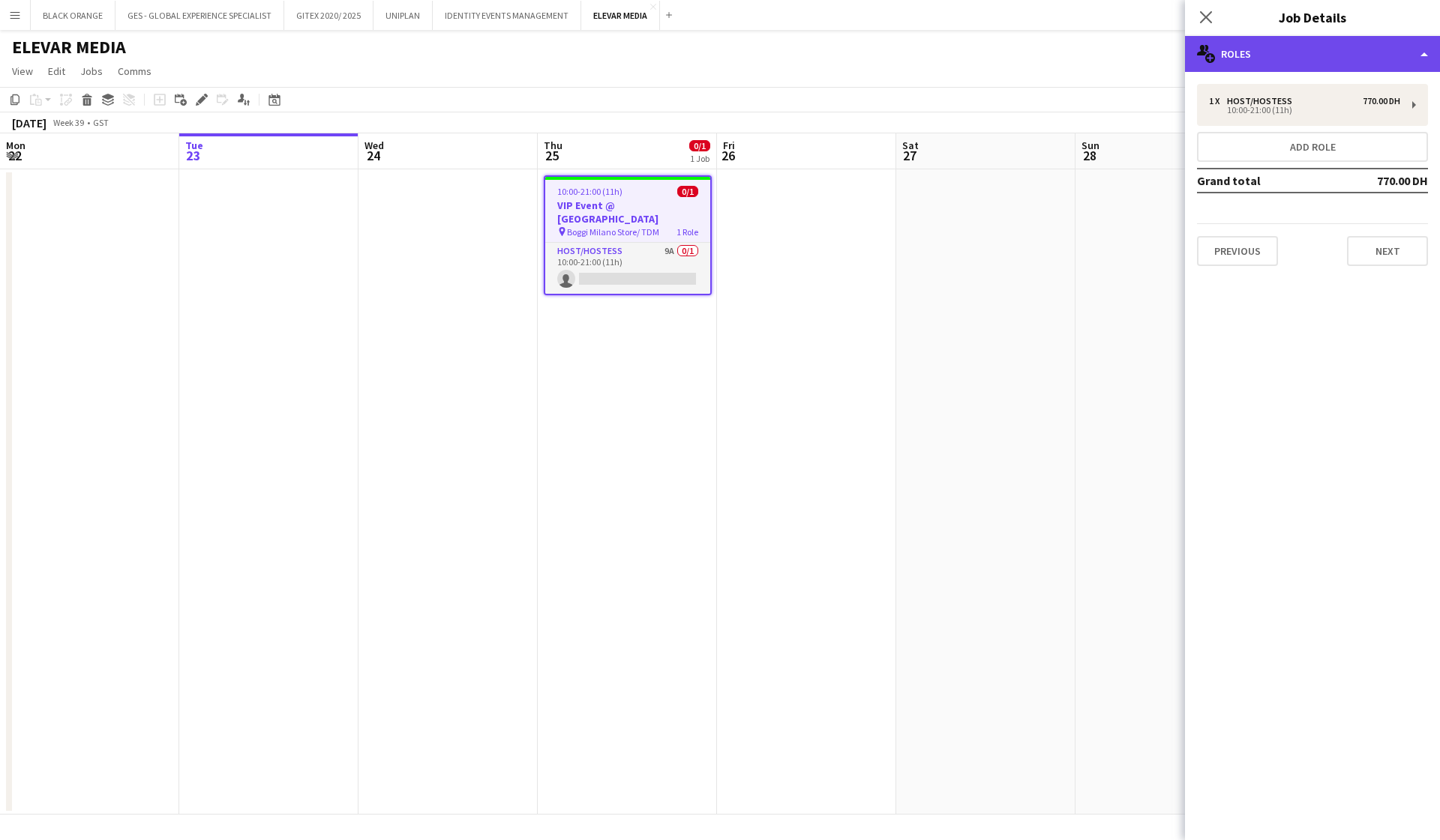
click at [785, 53] on div "multiple-users-add Roles" at bounding box center [1313, 54] width 255 height 36
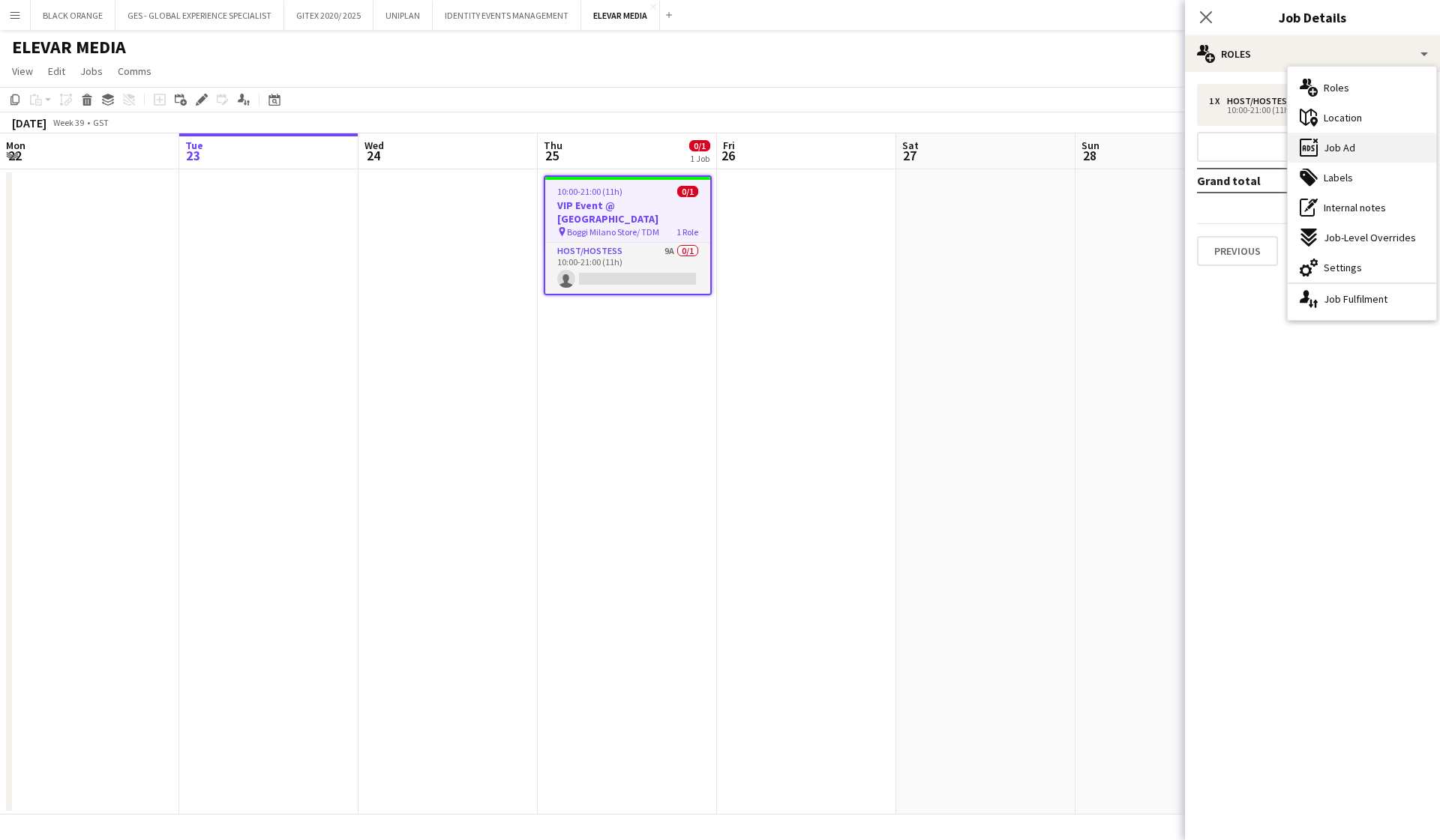
click at [785, 144] on span "Job Ad" at bounding box center [1339, 147] width 31 height 13
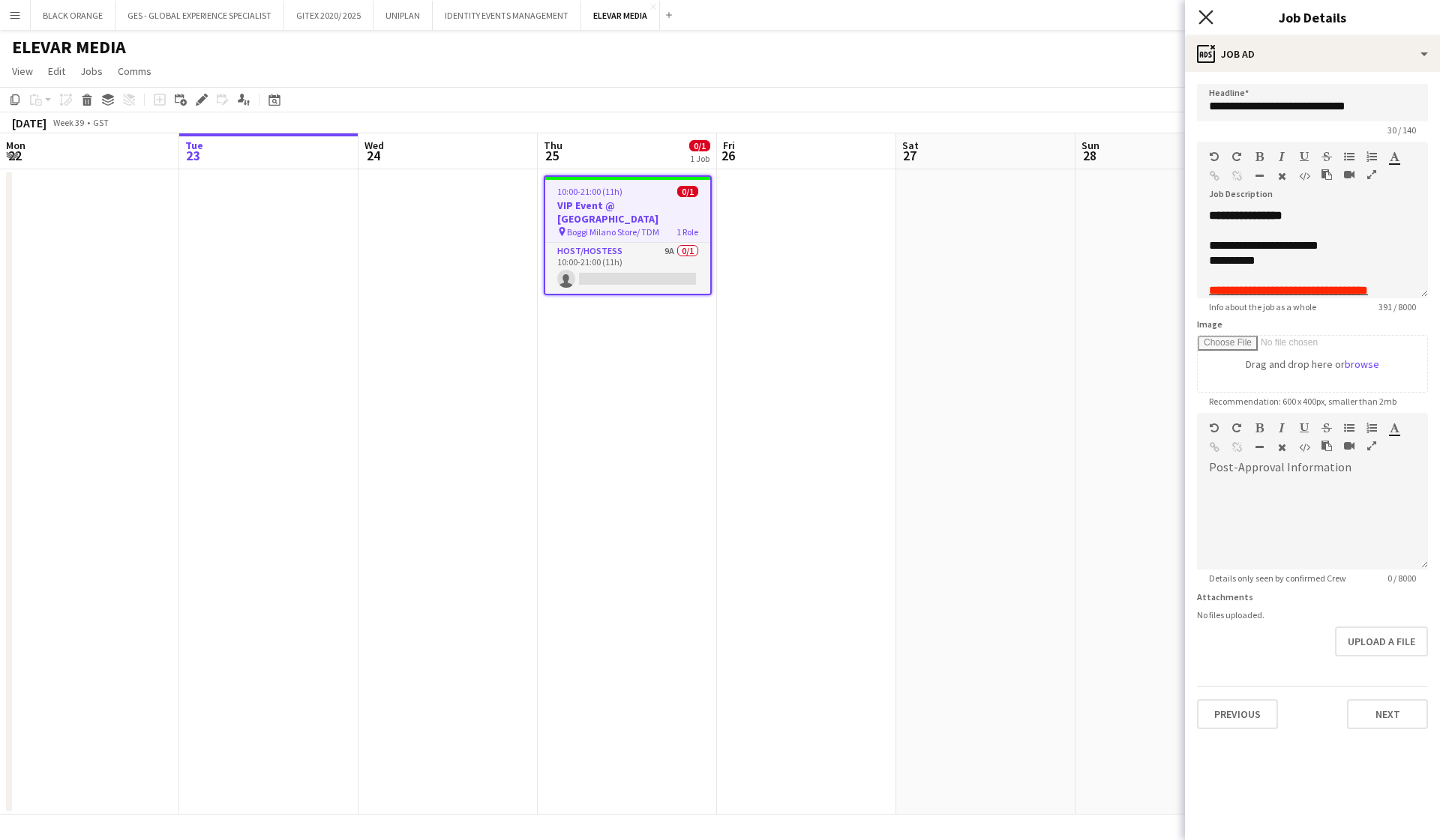
click at [785, 15] on icon "Close pop-in" at bounding box center [1206, 17] width 14 height 14
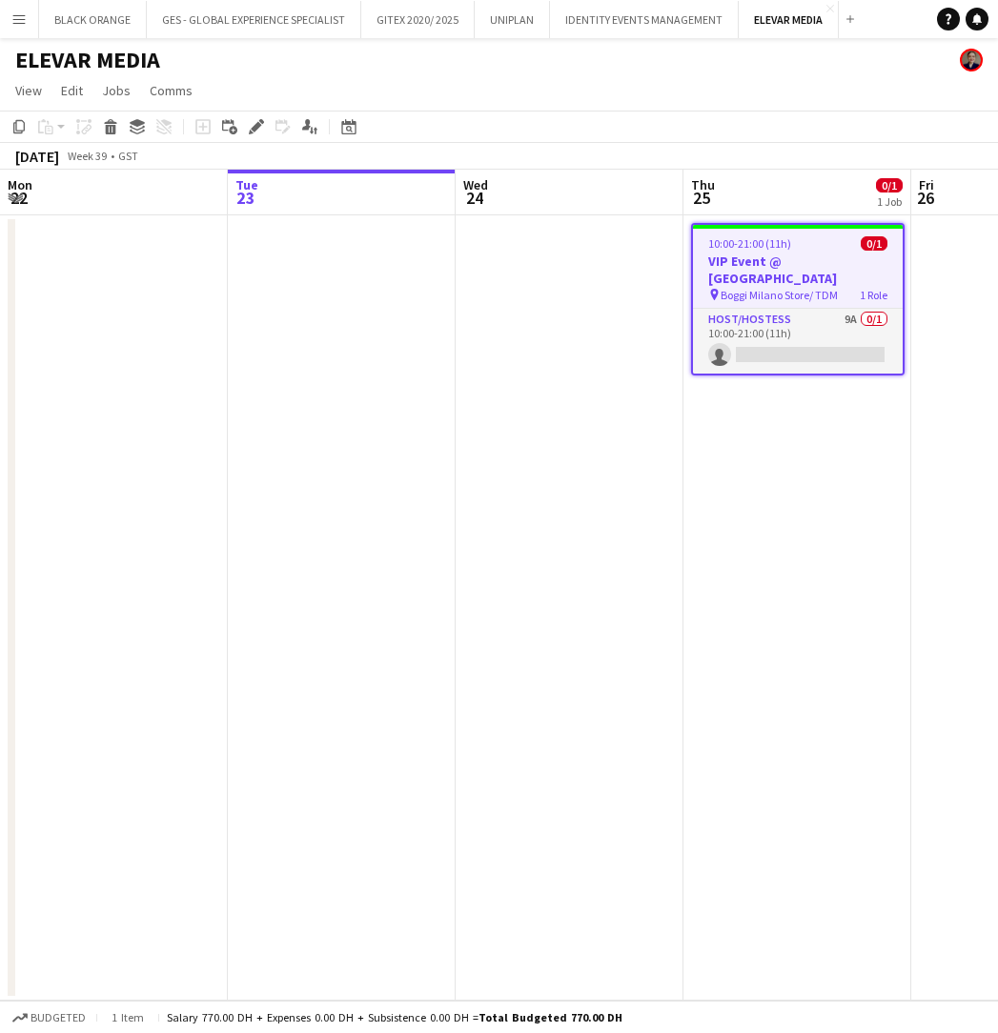
click at [597, 532] on app-date-cell at bounding box center [570, 607] width 228 height 785
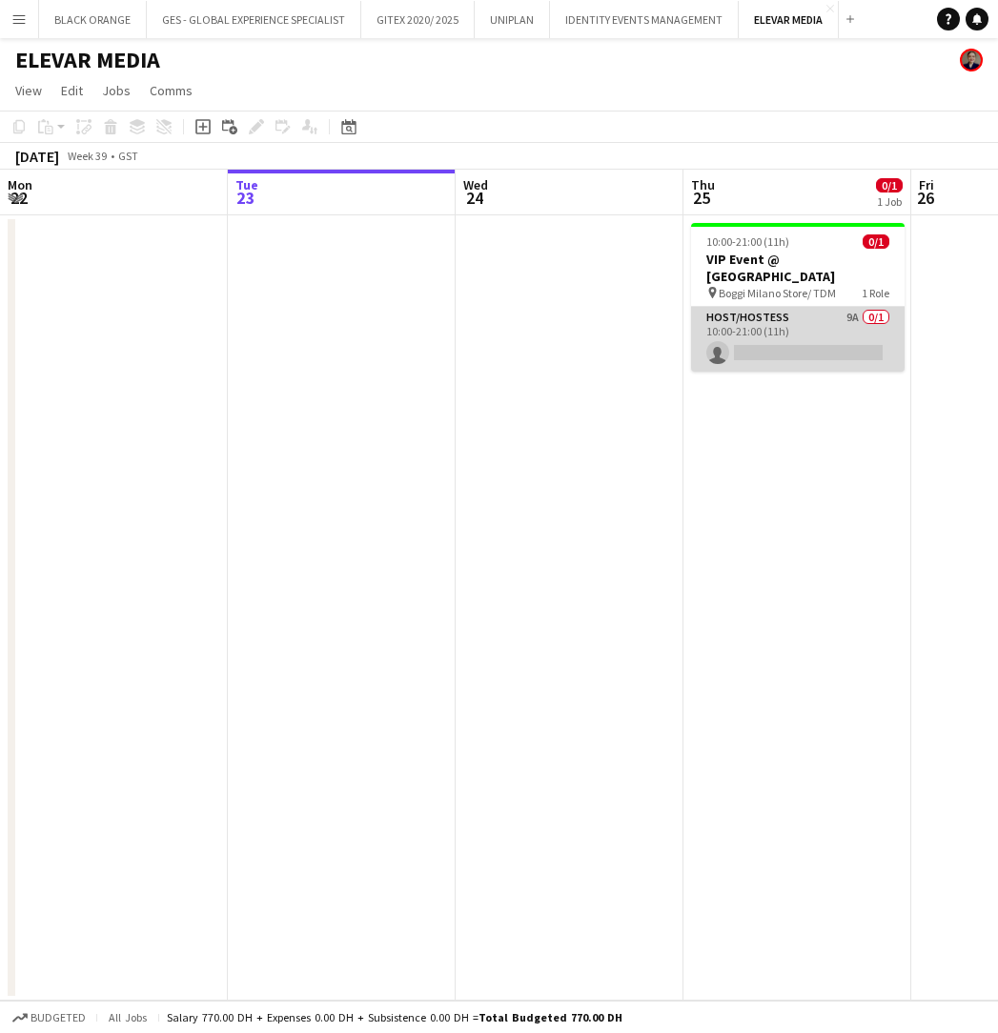
click at [800, 343] on app-card-role "Host/Hostess 9A 0/1 10:00-21:00 (11h) single-neutral-actions" at bounding box center [797, 339] width 213 height 65
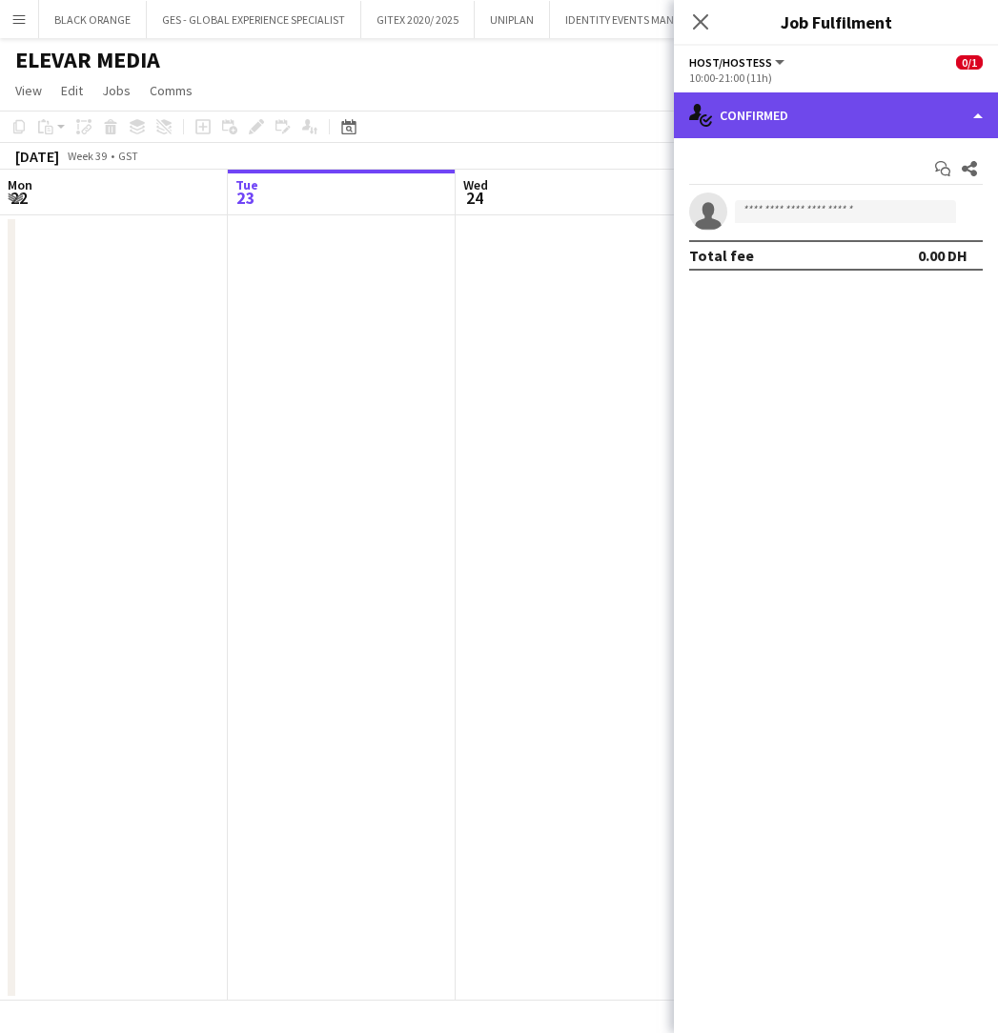
click at [820, 123] on div "single-neutral-actions-check-2 Confirmed" at bounding box center [836, 115] width 324 height 46
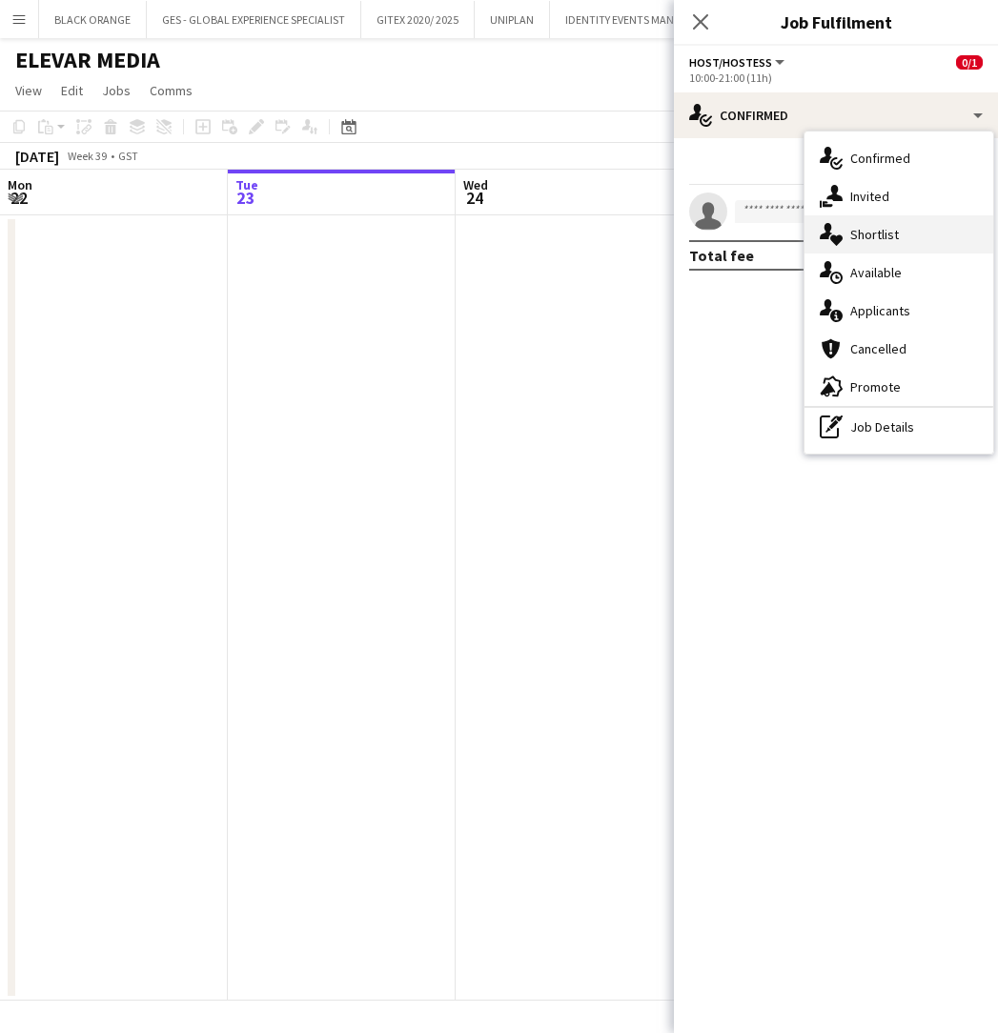
click at [864, 228] on span "Shortlist" at bounding box center [874, 234] width 49 height 17
